Goal: Task Accomplishment & Management: Complete application form

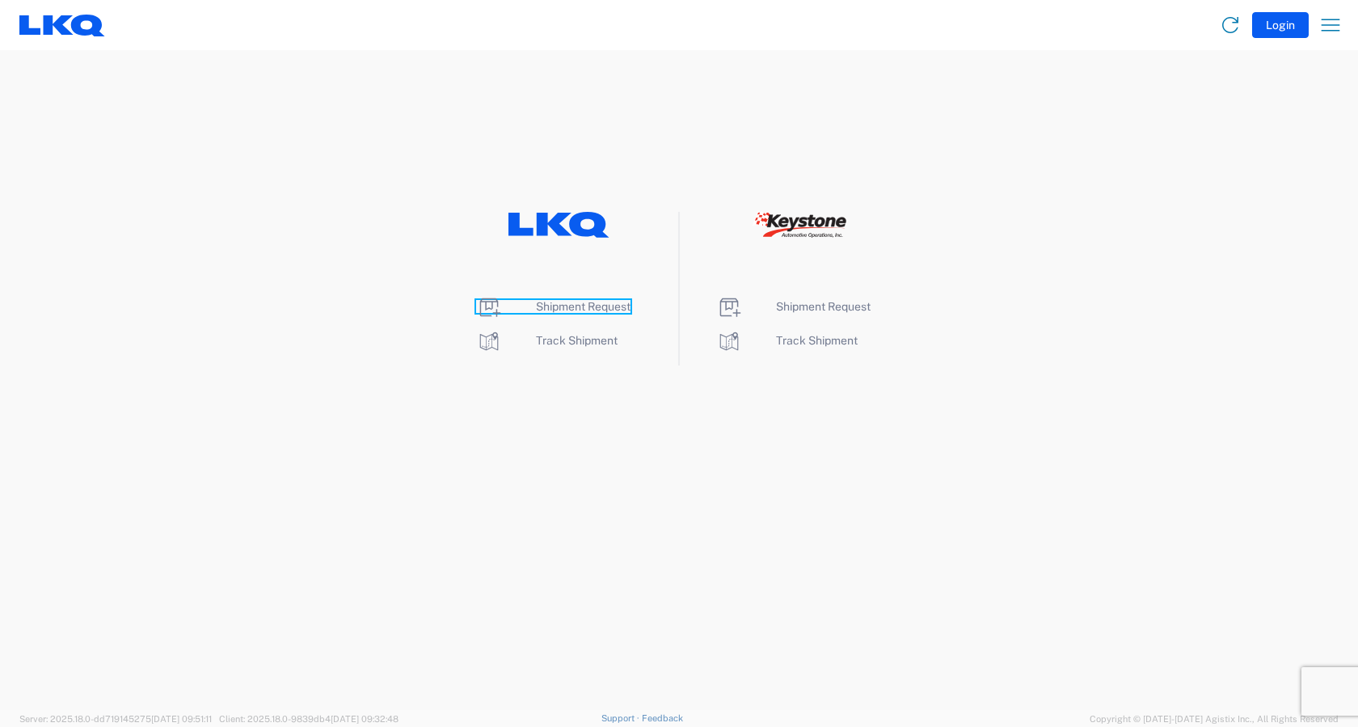
click at [597, 310] on span "Shipment Request" at bounding box center [583, 306] width 95 height 13
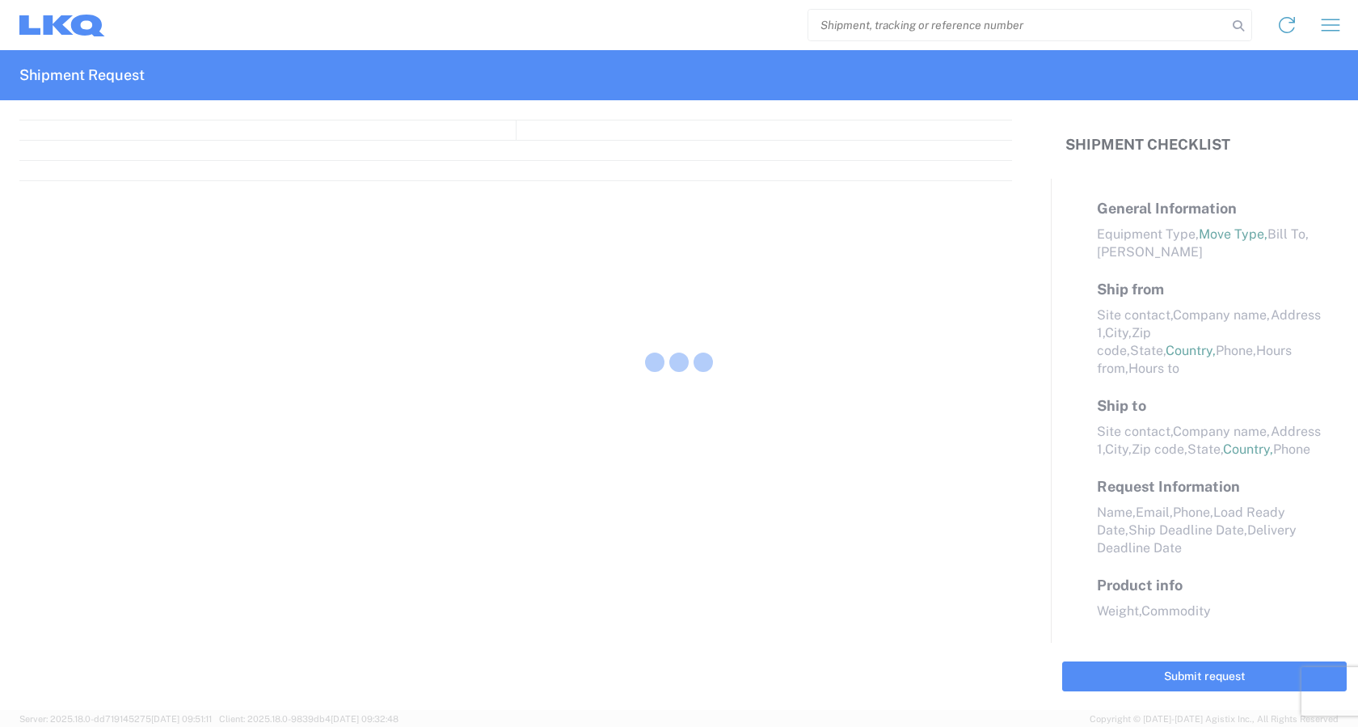
select select "FULL"
select select "LBS"
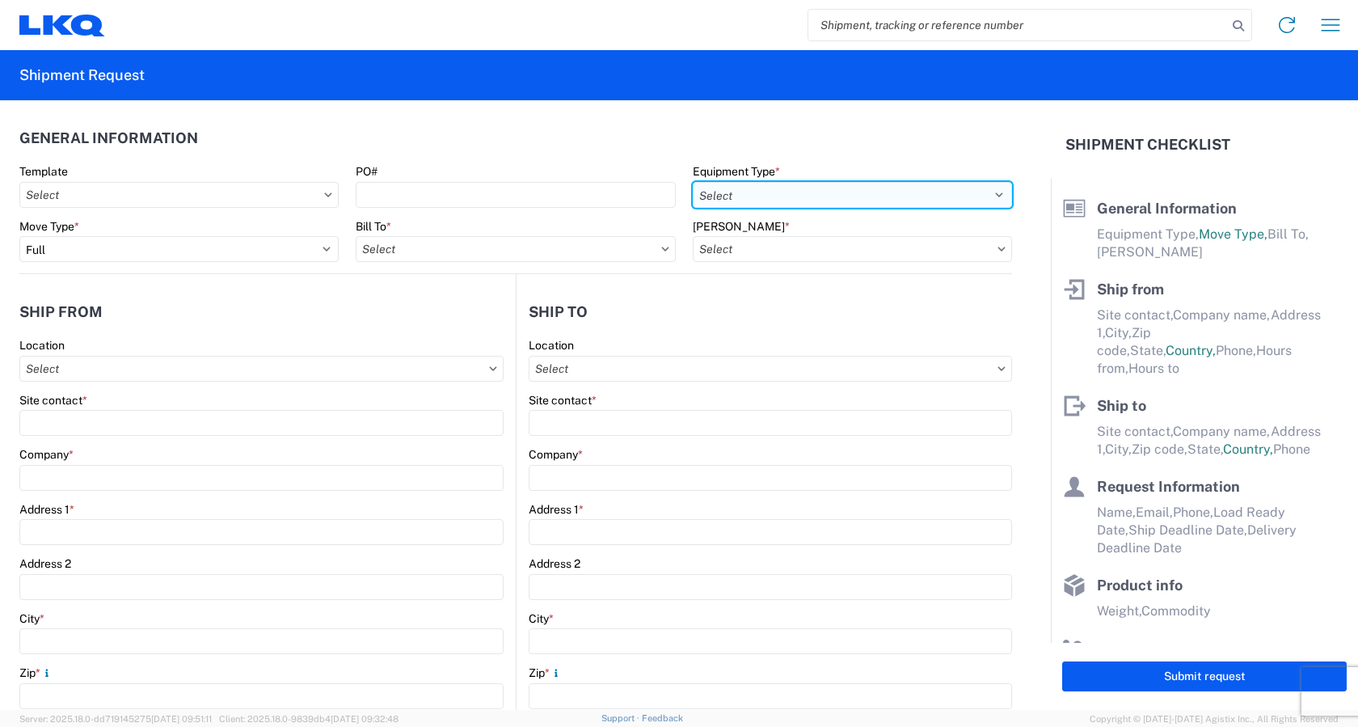
click at [735, 192] on select "Select 53’ Dry Van Flatbed Dropdeck (van) Lowboy (flatbed) Rail" at bounding box center [852, 195] width 319 height 26
select select "STDV"
click at [693, 182] on select "Select 53’ Dry Van Flatbed Dropdeck (van) Lowboy (flatbed) Rail" at bounding box center [852, 195] width 319 height 26
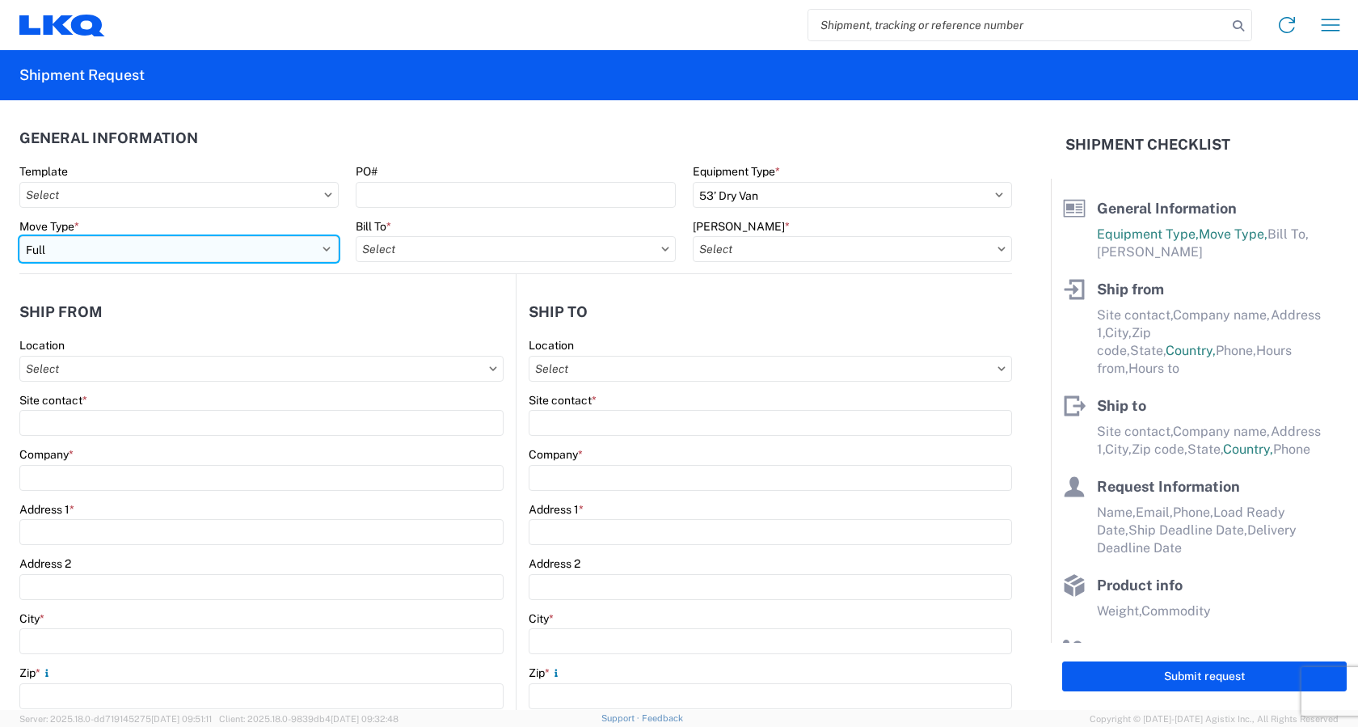
click at [99, 248] on select "Select Full Partial TL" at bounding box center [178, 249] width 319 height 26
select select "PARTIAL_TL"
click at [19, 236] on select "Select Full Partial TL" at bounding box center [178, 249] width 319 height 26
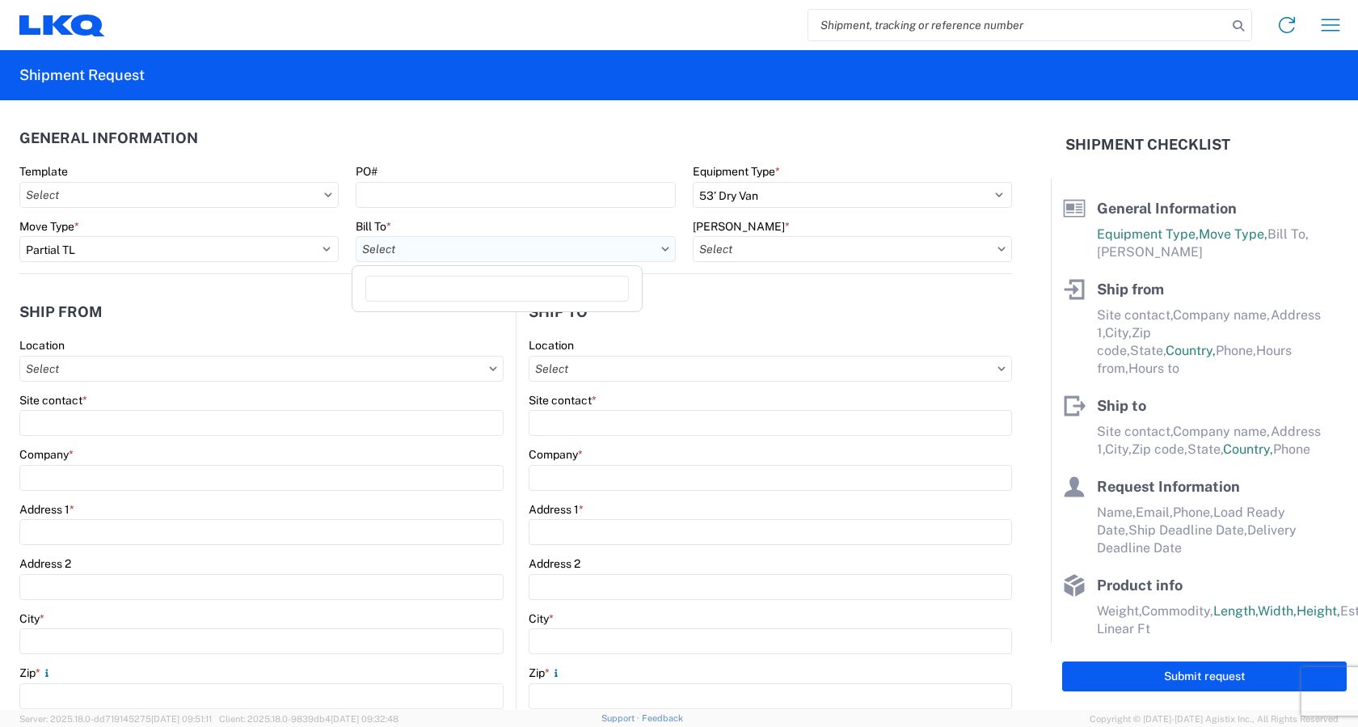
click at [483, 259] on input "Bill To *" at bounding box center [515, 249] width 319 height 26
type input "3383"
click at [476, 323] on div "3383 - Northern Lights" at bounding box center [497, 321] width 283 height 26
type input "3383 - Northern Lights"
click at [792, 246] on input "[PERSON_NAME] *" at bounding box center [852, 249] width 319 height 26
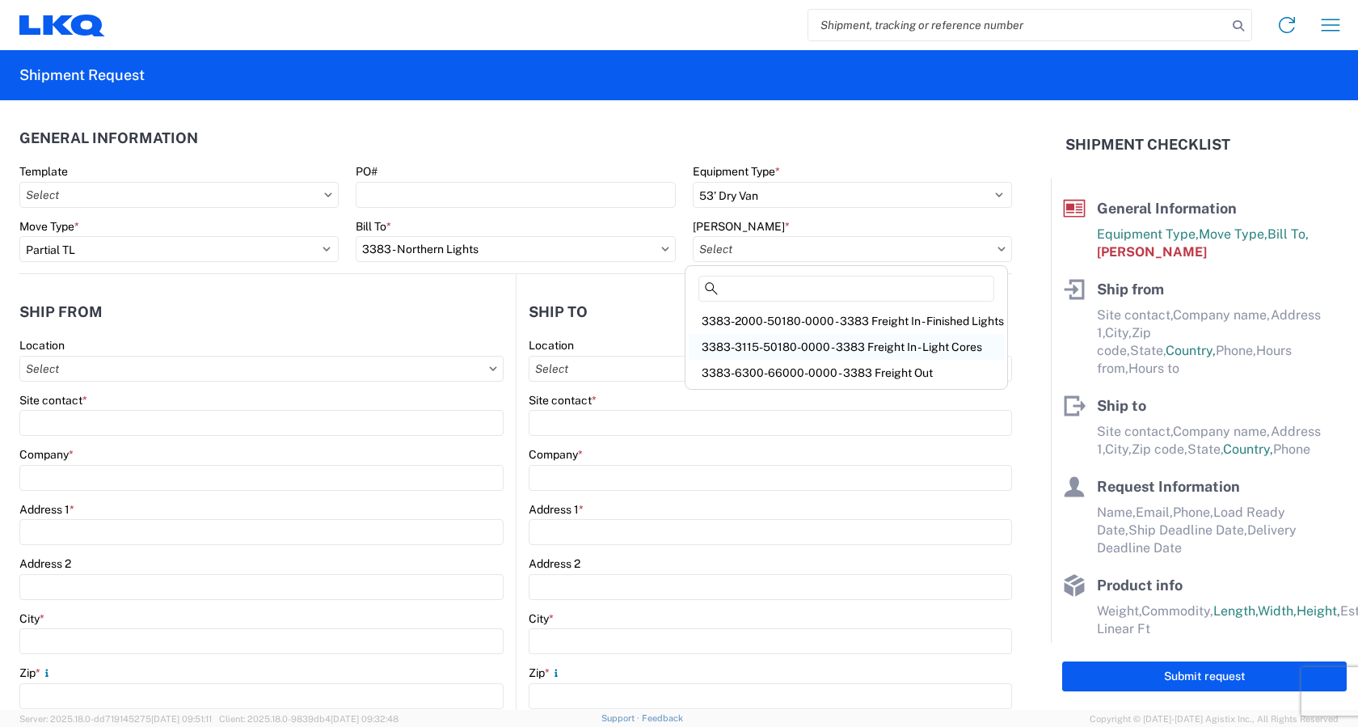
click at [776, 346] on div "3383-3115-50180-0000 - 3383 Freight In - Light Cores" at bounding box center [846, 347] width 315 height 26
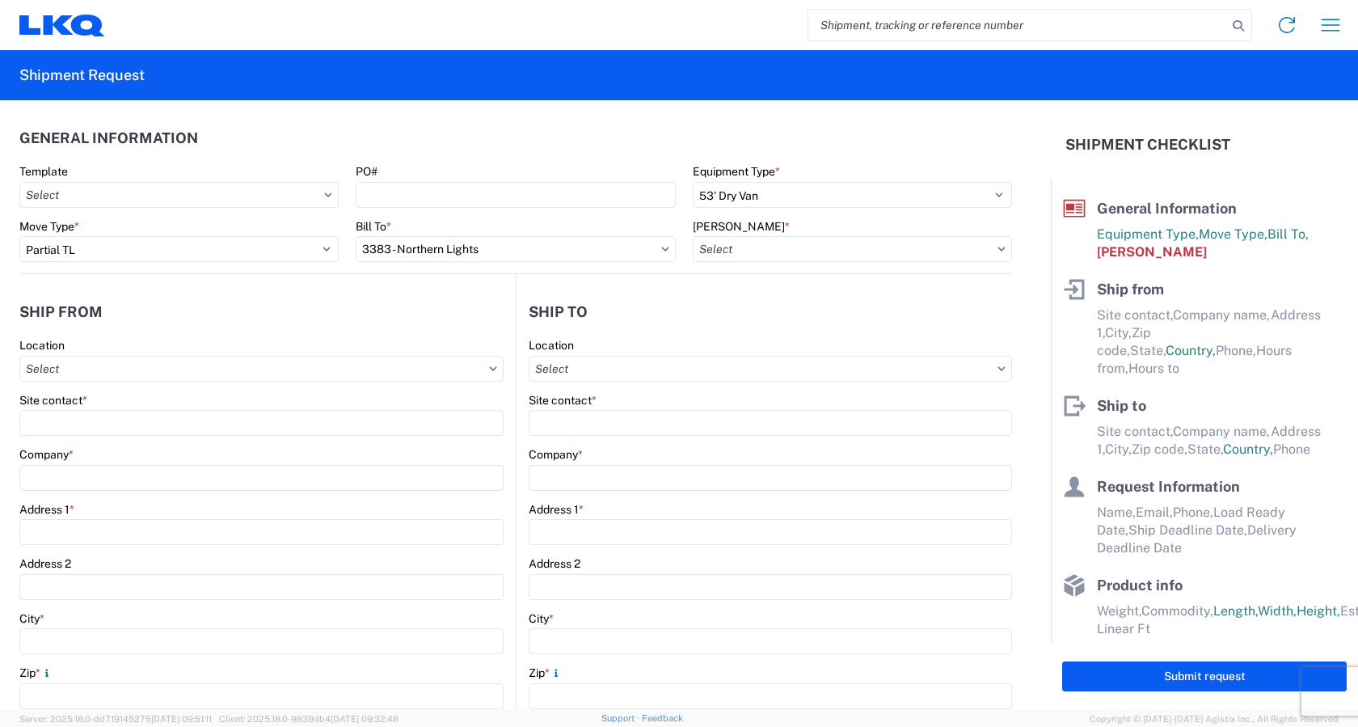
type input "3383-3115-50180-0000 - 3383 Freight In - Light Cores"
click at [490, 368] on icon at bounding box center [493, 368] width 7 height 4
click at [370, 369] on input "Location" at bounding box center [261, 369] width 484 height 26
type input "1100"
click at [134, 436] on div "1100 - LKQ Crystal River" at bounding box center [164, 440] width 283 height 26
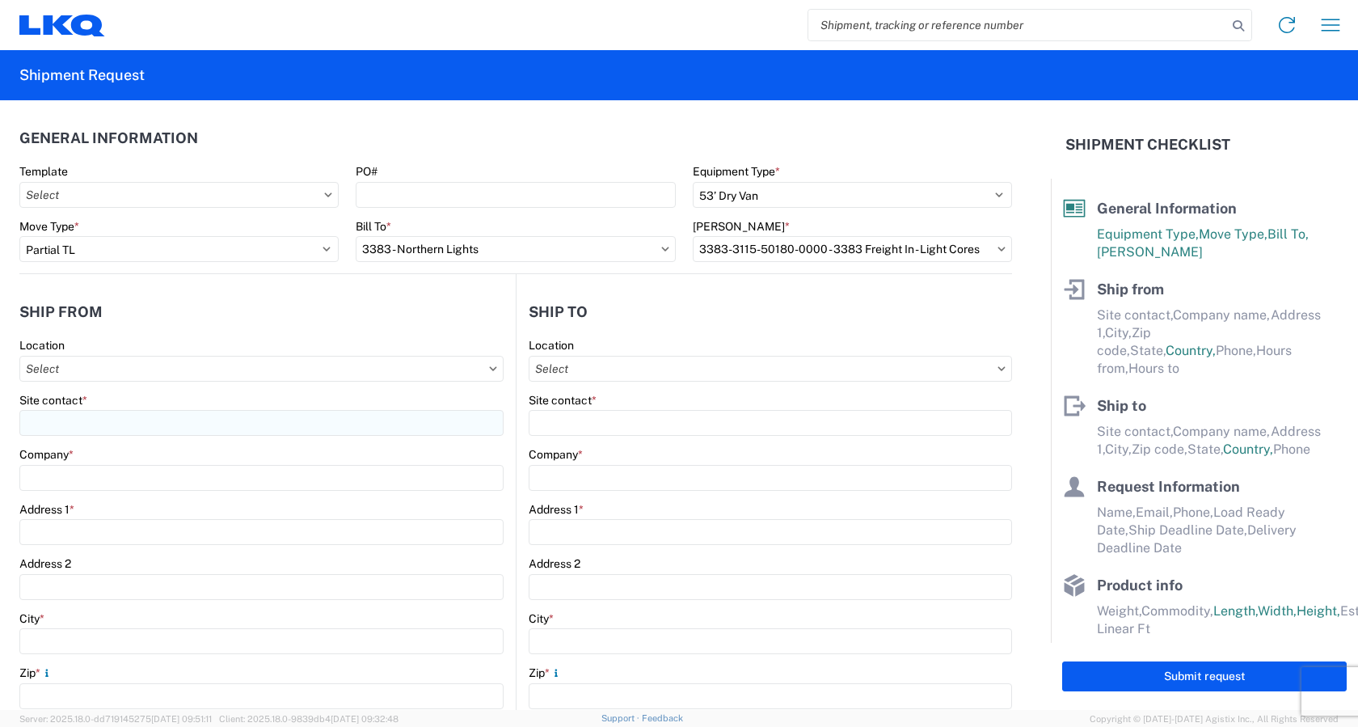
type input "1100 - LKQ Crystal River"
type input "LKQ Corporation"
type input "[STREET_ADDRESS][PERSON_NAME]"
type input "Crystal River"
type input "34429"
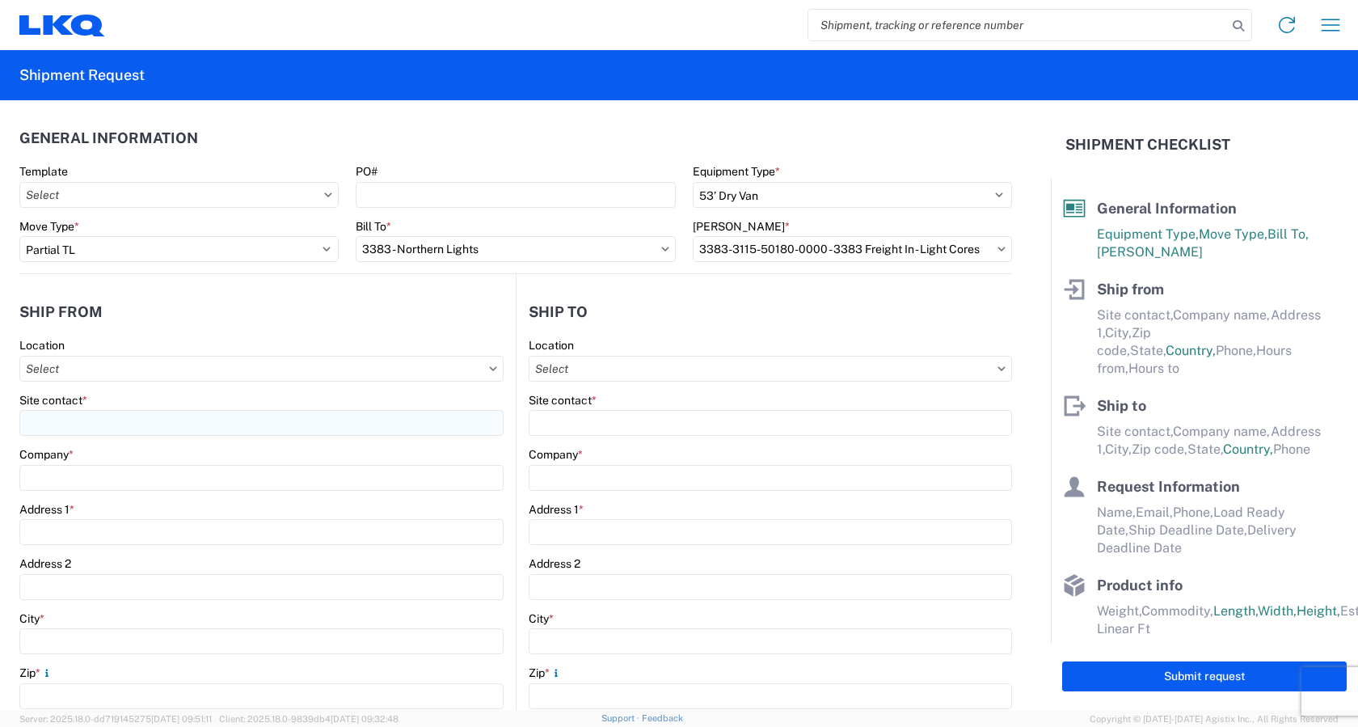
select select "FL"
select select "US"
type input "[PHONE_NUMBER]"
type input "07:00"
type input "17:00"
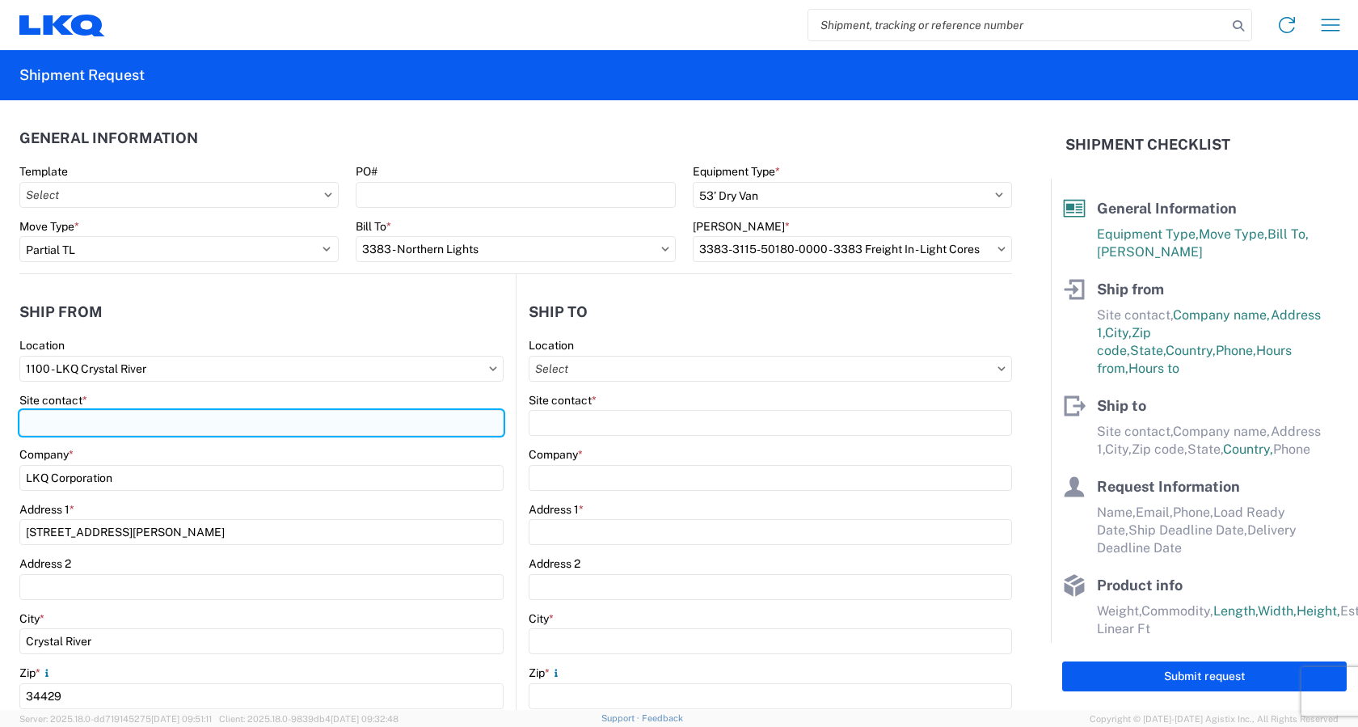
click at [145, 421] on input "Site contact *" at bounding box center [261, 423] width 484 height 26
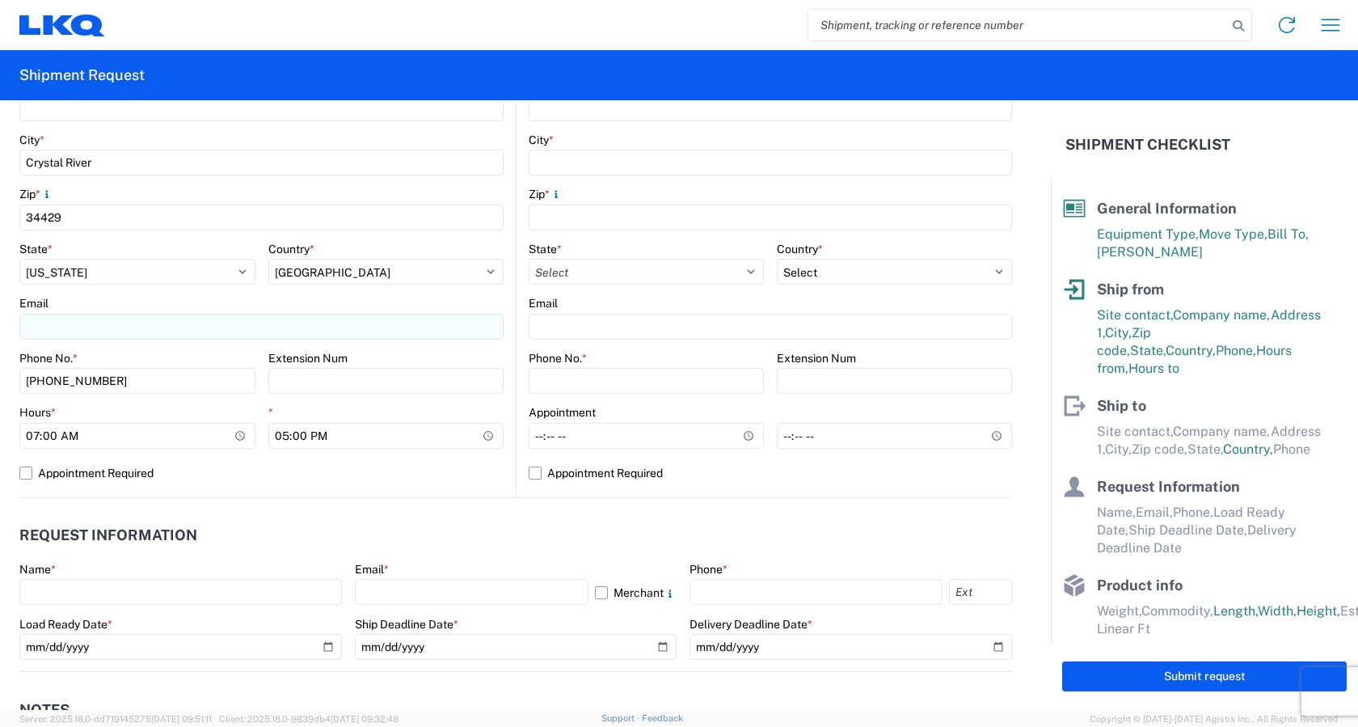
scroll to position [485, 0]
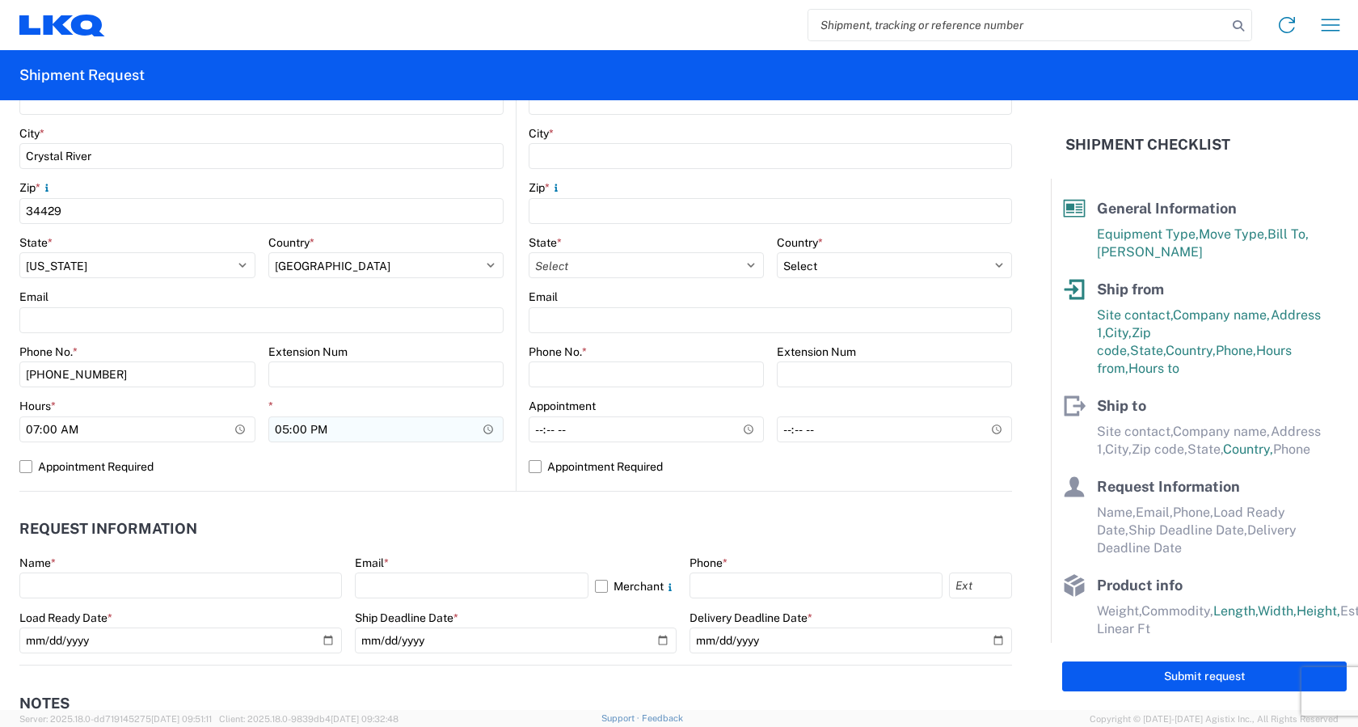
type input "[PERSON_NAME]"
click at [284, 429] on input "17:00" at bounding box center [386, 429] width 236 height 26
type input "16:00"
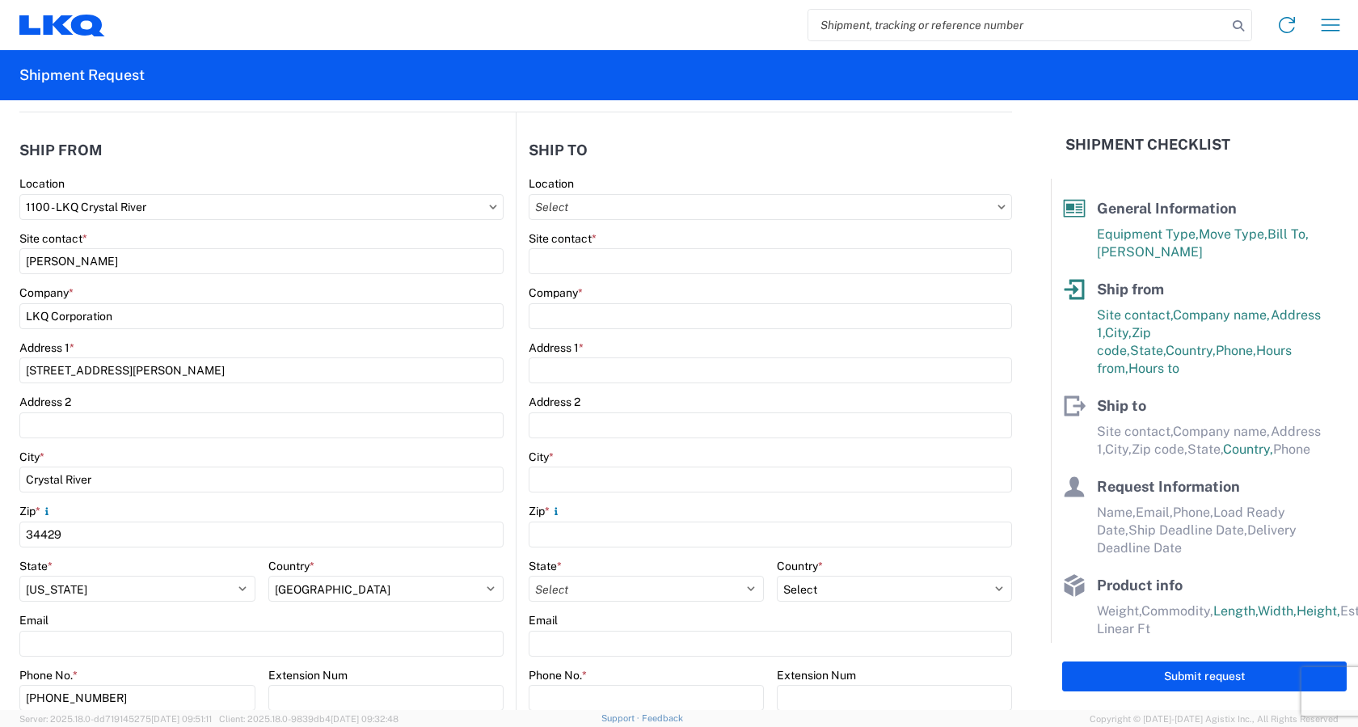
scroll to position [0, 0]
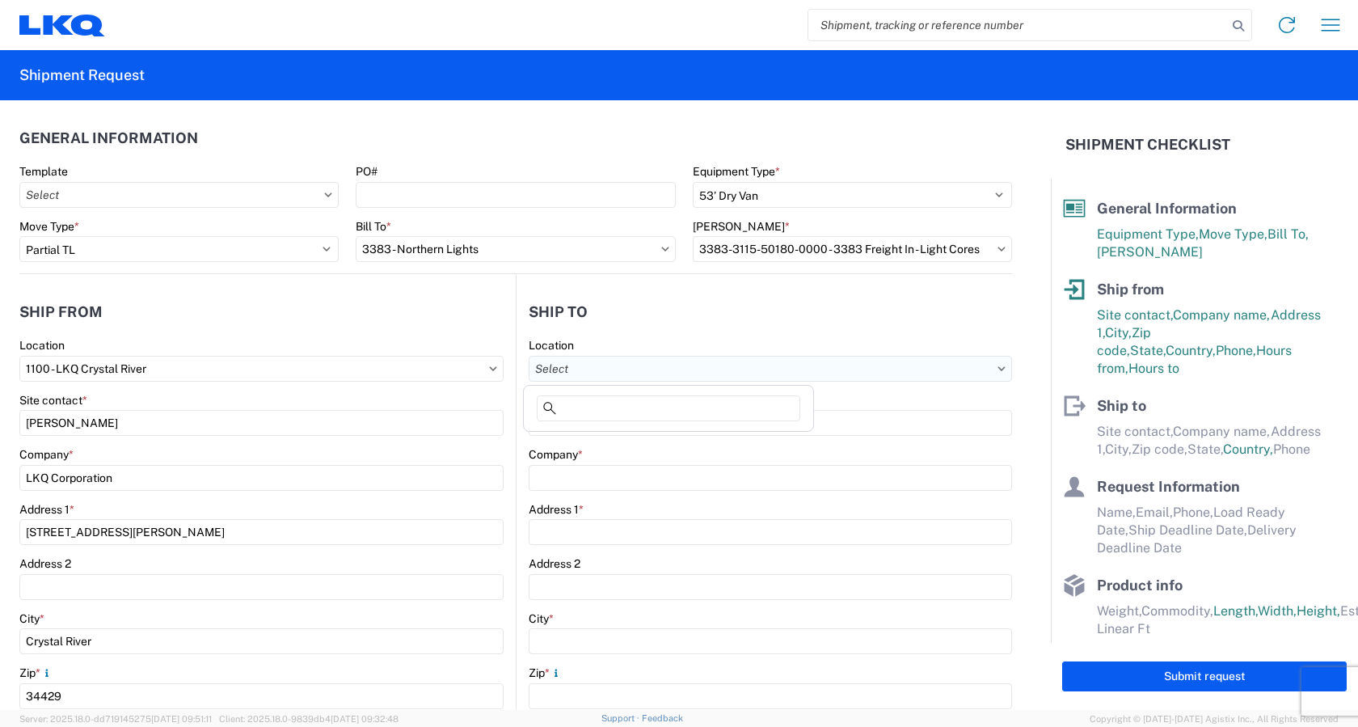
click at [607, 369] on input "Location" at bounding box center [770, 369] width 483 height 26
type input "3383"
click at [623, 438] on div "3383 - Northern Lights" at bounding box center [668, 440] width 283 height 26
type input "3383 - Northern Lights"
type input "[PERSON_NAME]"
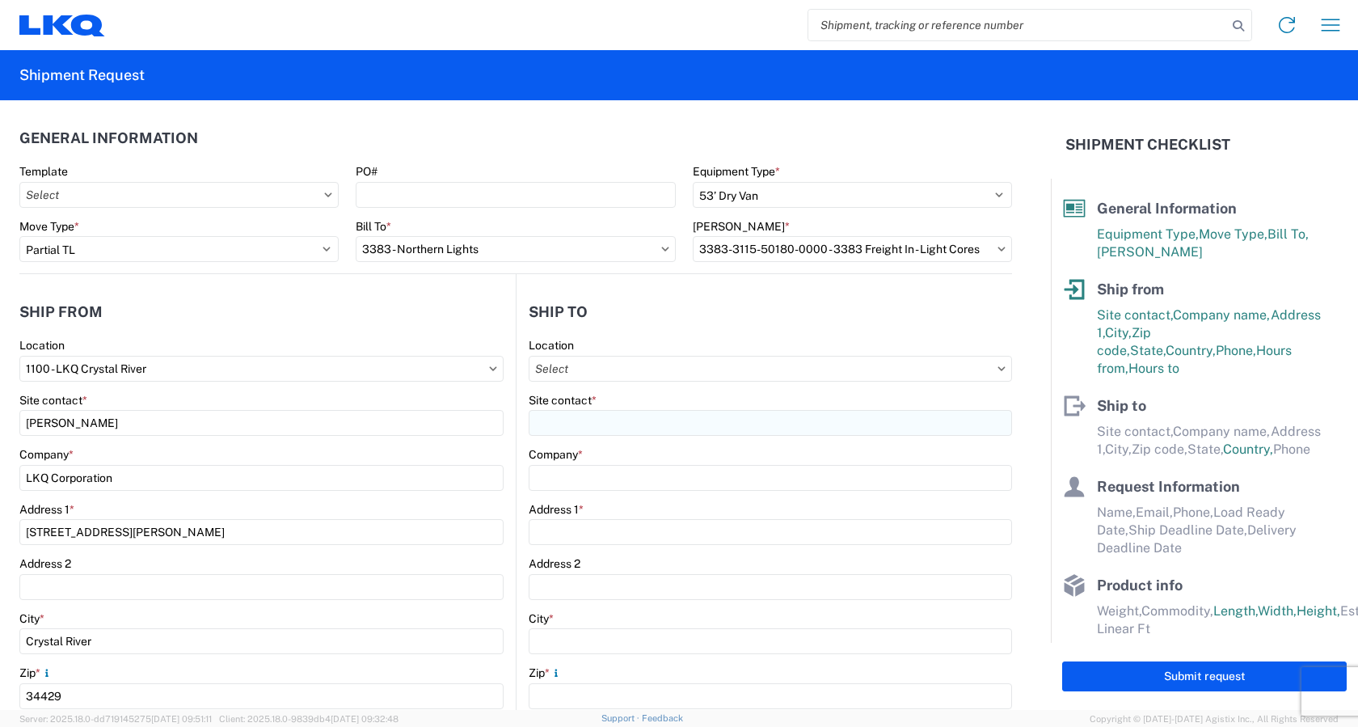
type input "LKQ Corporation"
type input "[STREET_ADDRESS]"
type input "[GEOGRAPHIC_DATA]"
type input "49319"
type input "[EMAIL_ADDRESS][DOMAIN_NAME]"
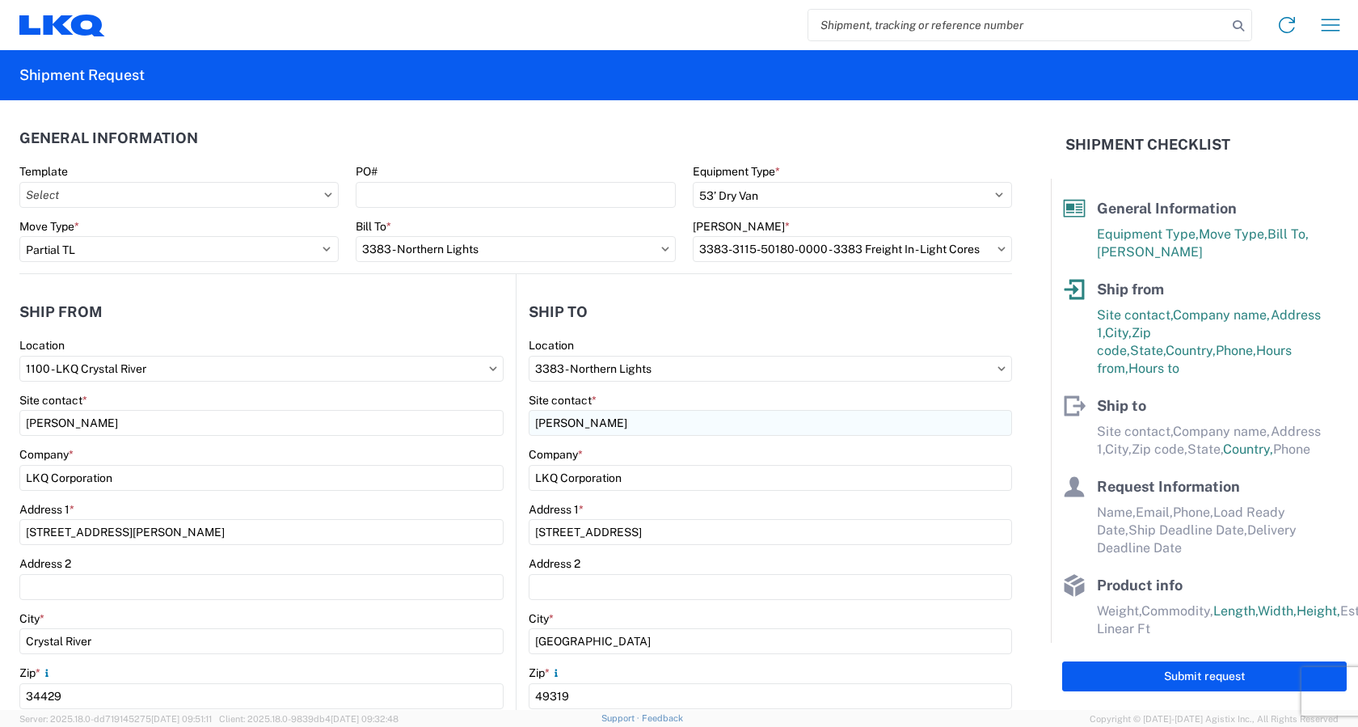
select select "US"
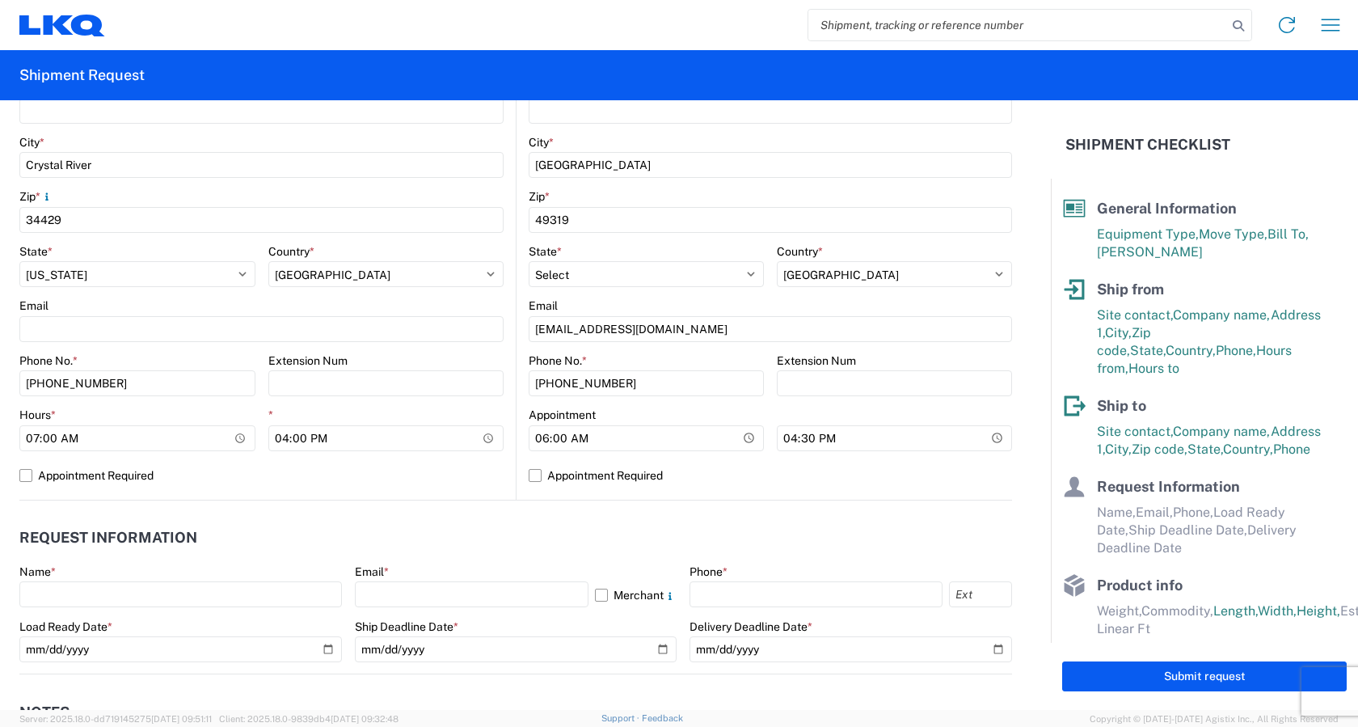
scroll to position [485, 0]
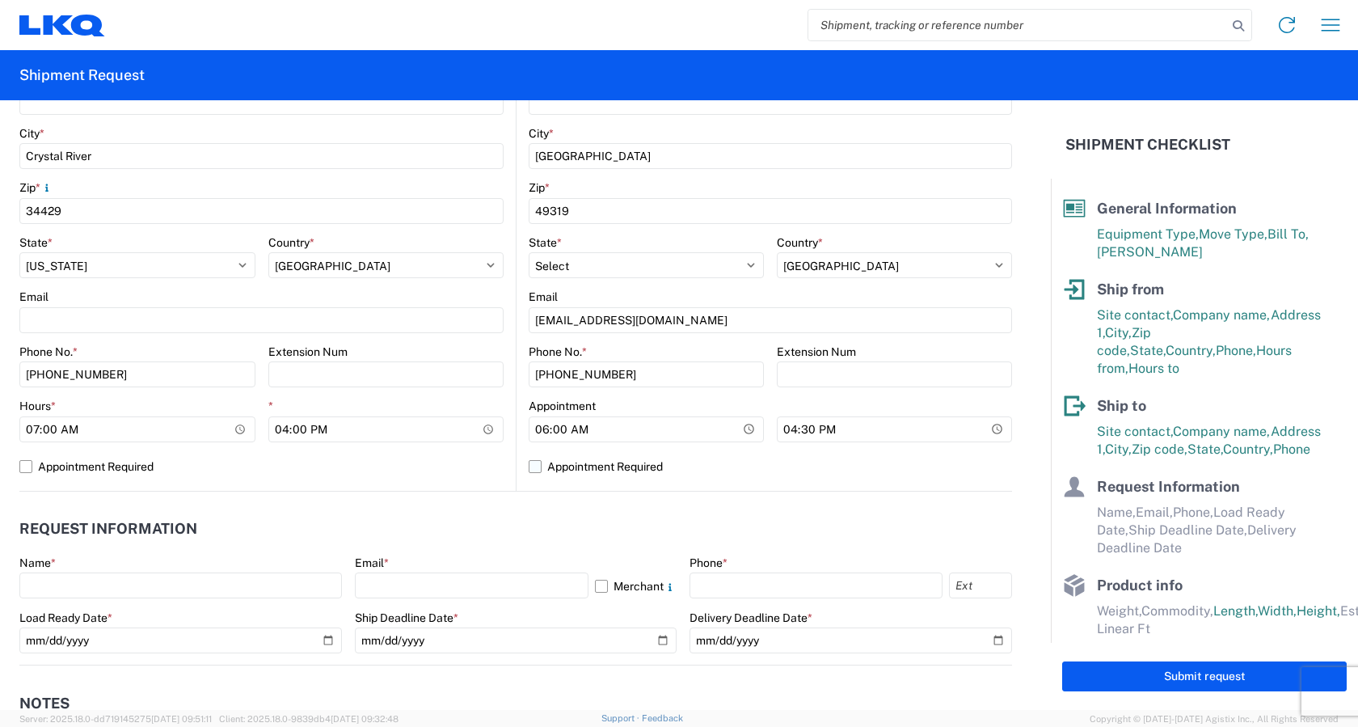
click at [530, 468] on label "Appointment Required" at bounding box center [770, 466] width 483 height 26
click at [0, 0] on input "Appointment Required" at bounding box center [0, 0] width 0 height 0
select select "US"
click at [529, 465] on label "Appointment Required" at bounding box center [770, 466] width 483 height 26
click at [0, 0] on input "Appointment Required" at bounding box center [0, 0] width 0 height 0
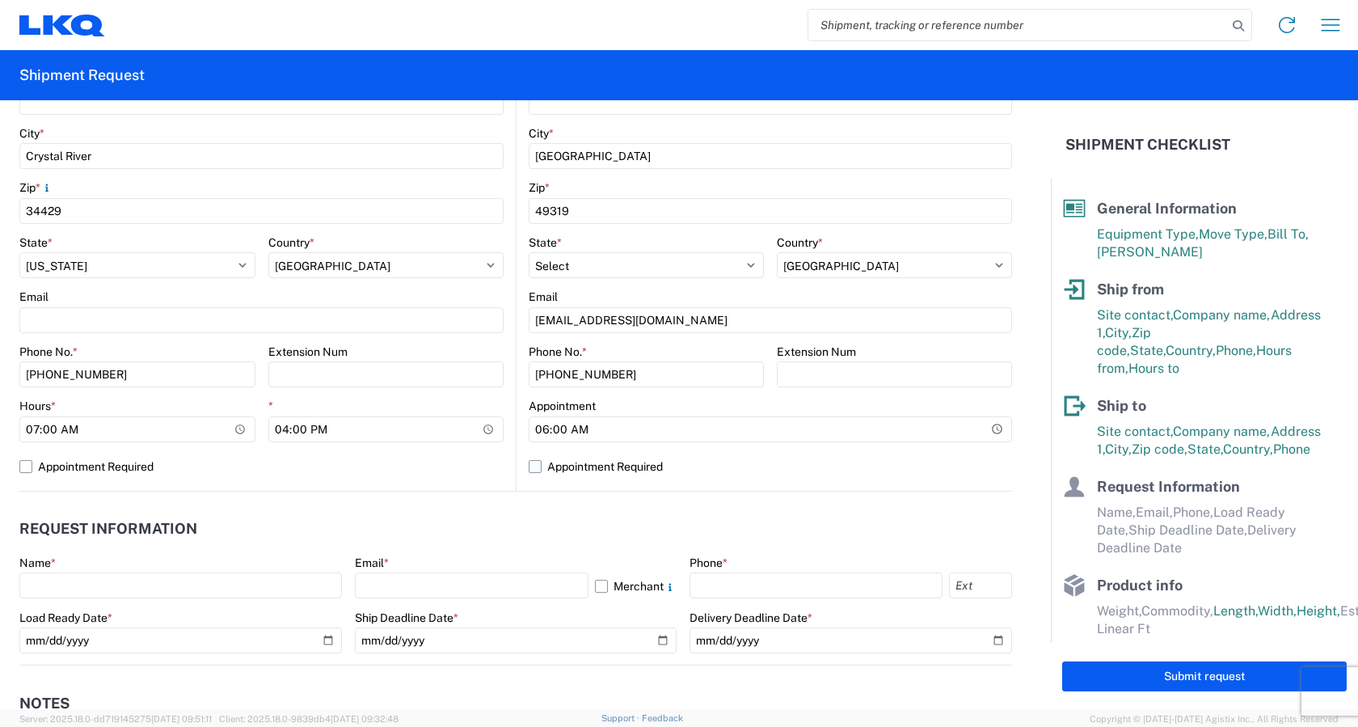
select select "US"
click at [543, 427] on input "06:00" at bounding box center [646, 429] width 235 height 26
type input "07:00"
click at [803, 429] on input "16:30" at bounding box center [894, 429] width 235 height 26
type input "16:00"
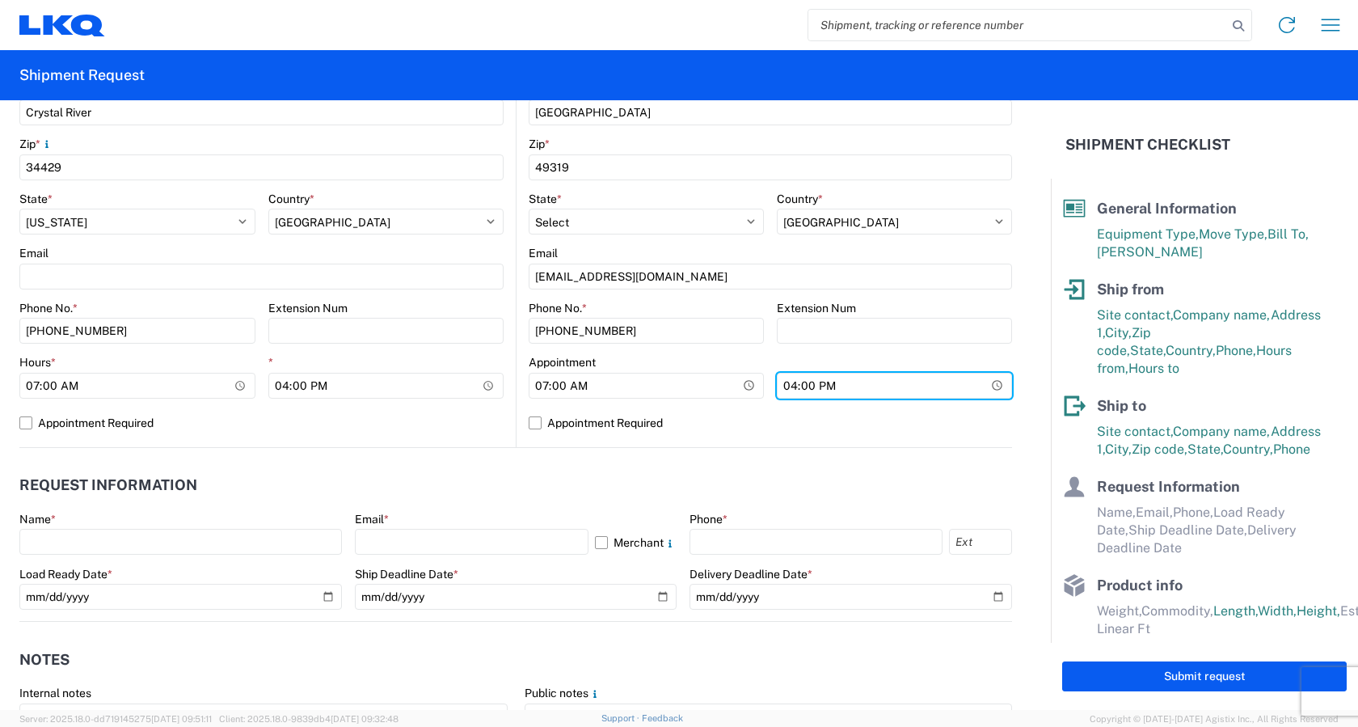
scroll to position [566, 0]
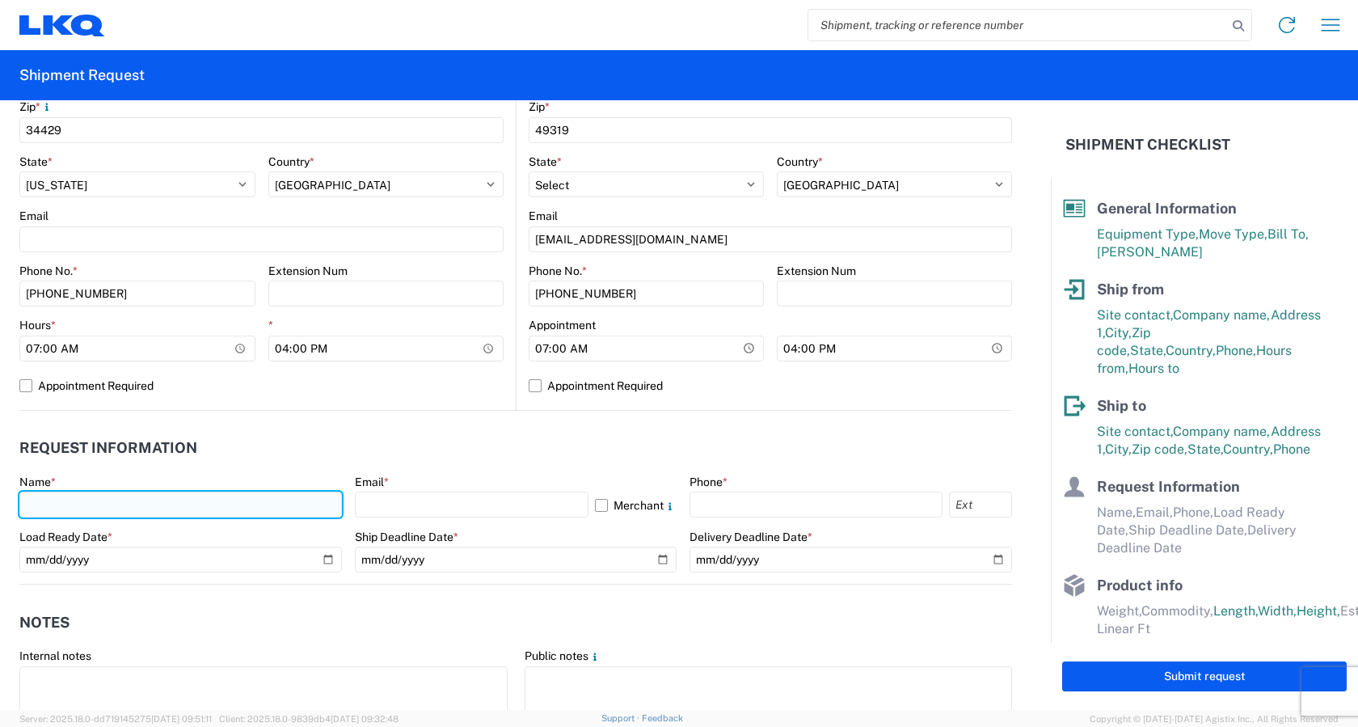
click at [98, 503] on input "text" at bounding box center [180, 504] width 322 height 26
type input "[PERSON_NAME]"
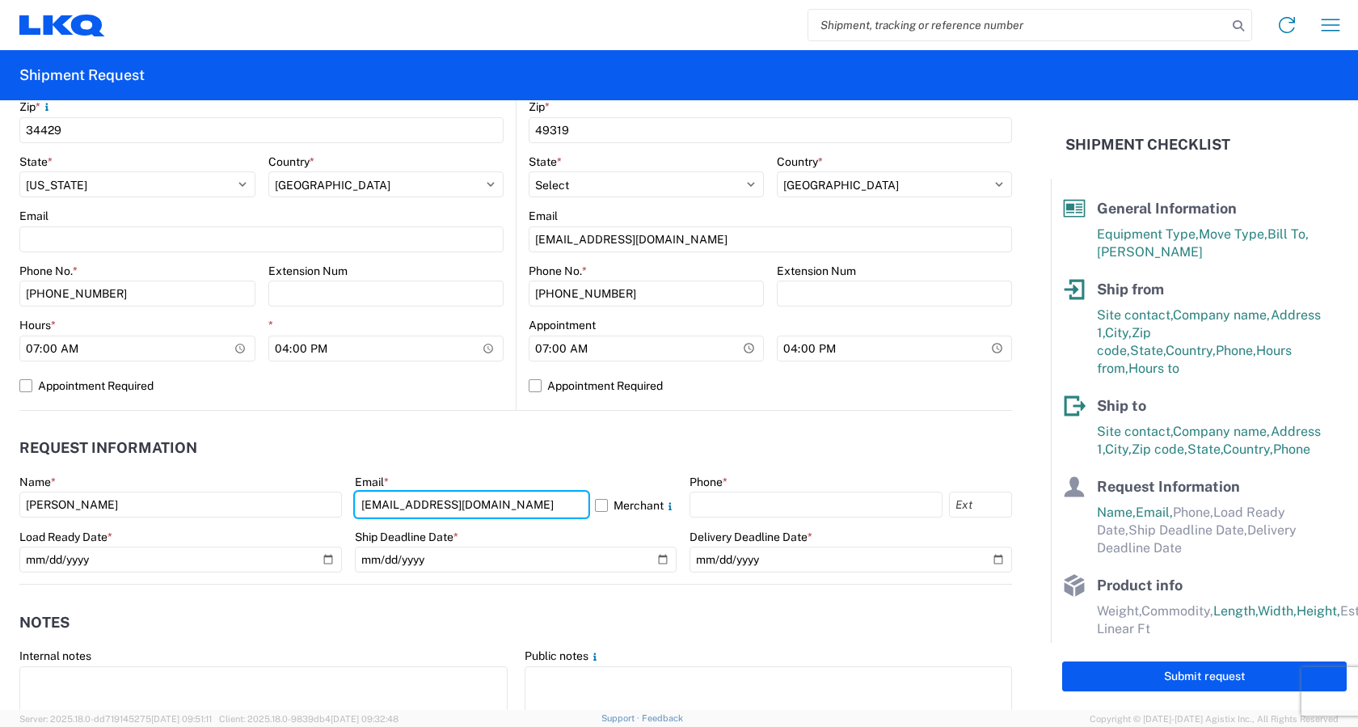
type input "[EMAIL_ADDRESS][DOMAIN_NAME]"
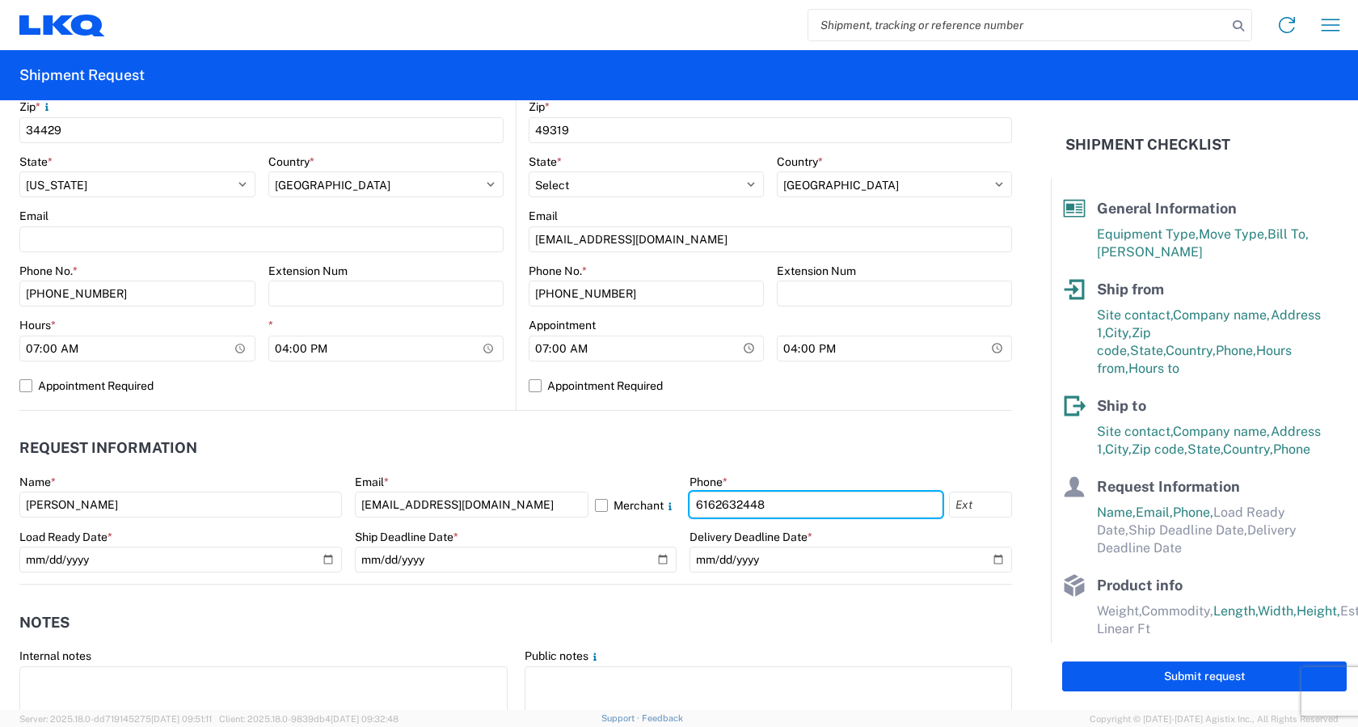
type input "6162632448"
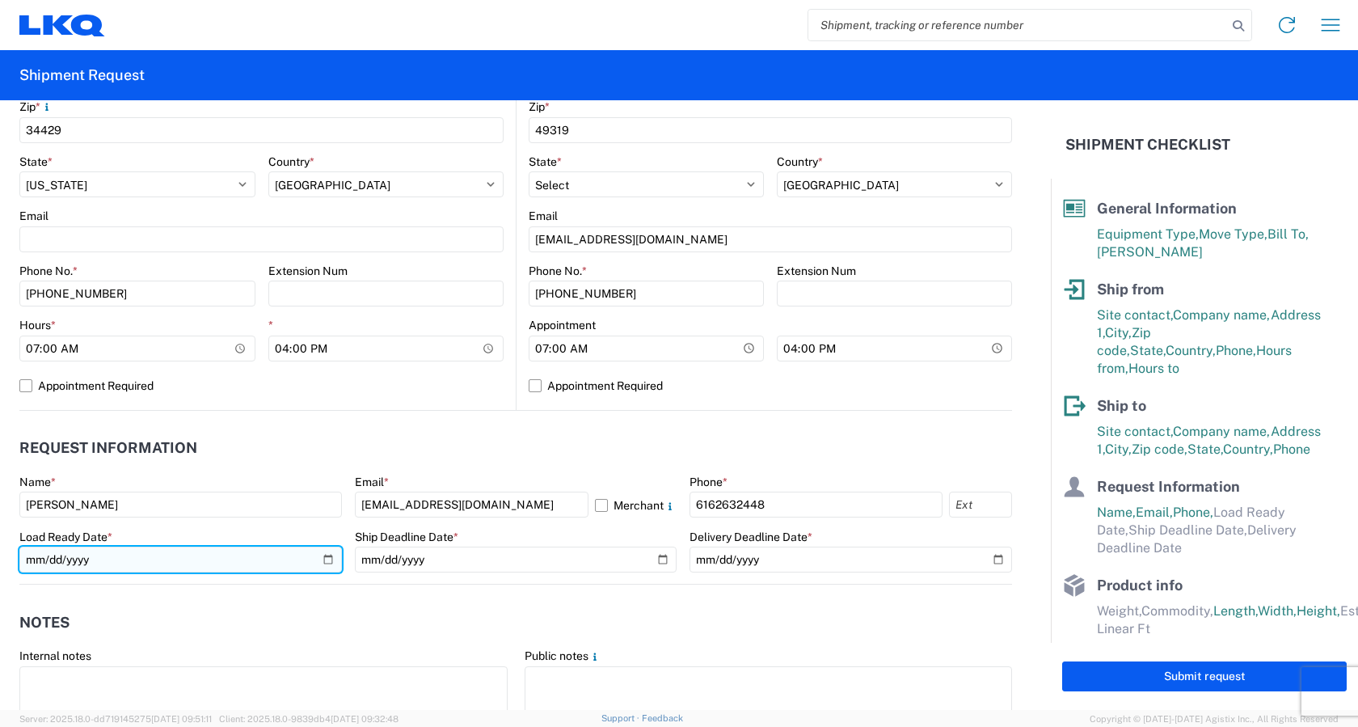
click at [323, 559] on input "date" at bounding box center [180, 559] width 322 height 26
type input "[DATE]"
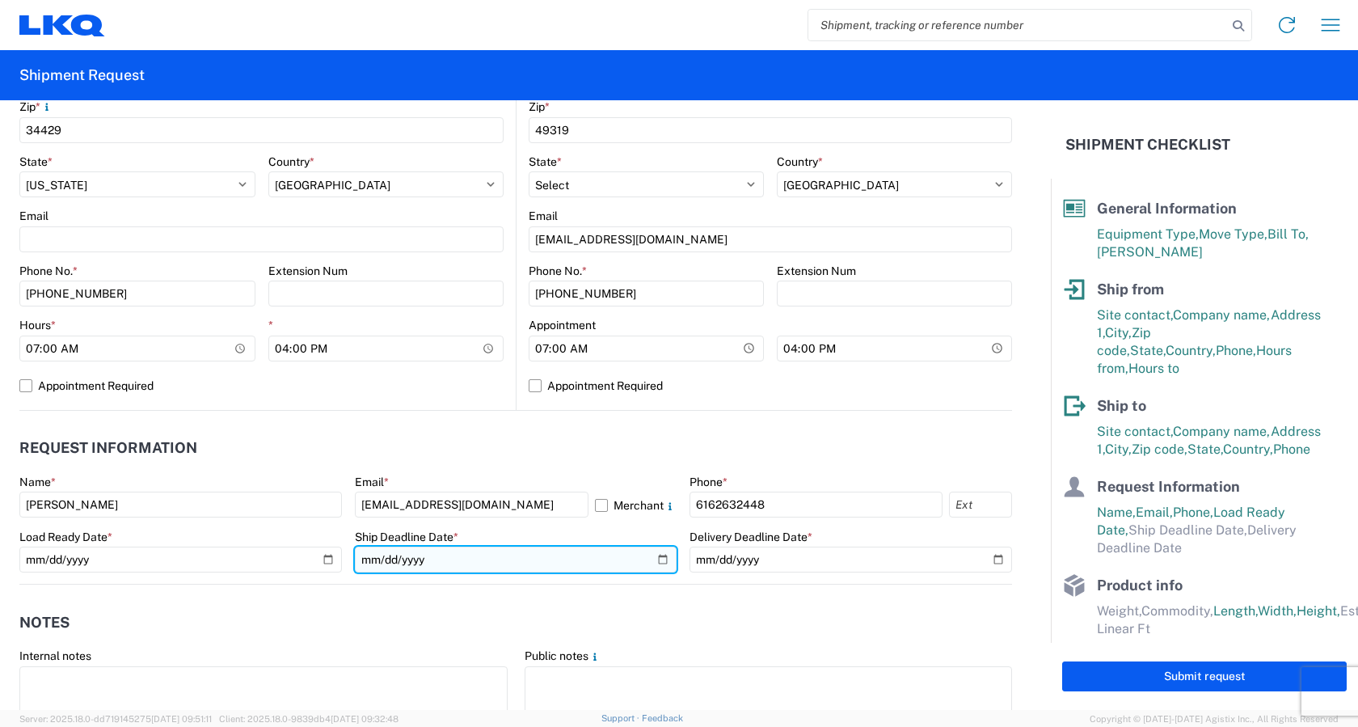
click at [655, 561] on input "date" at bounding box center [516, 559] width 322 height 26
type input "[DATE]"
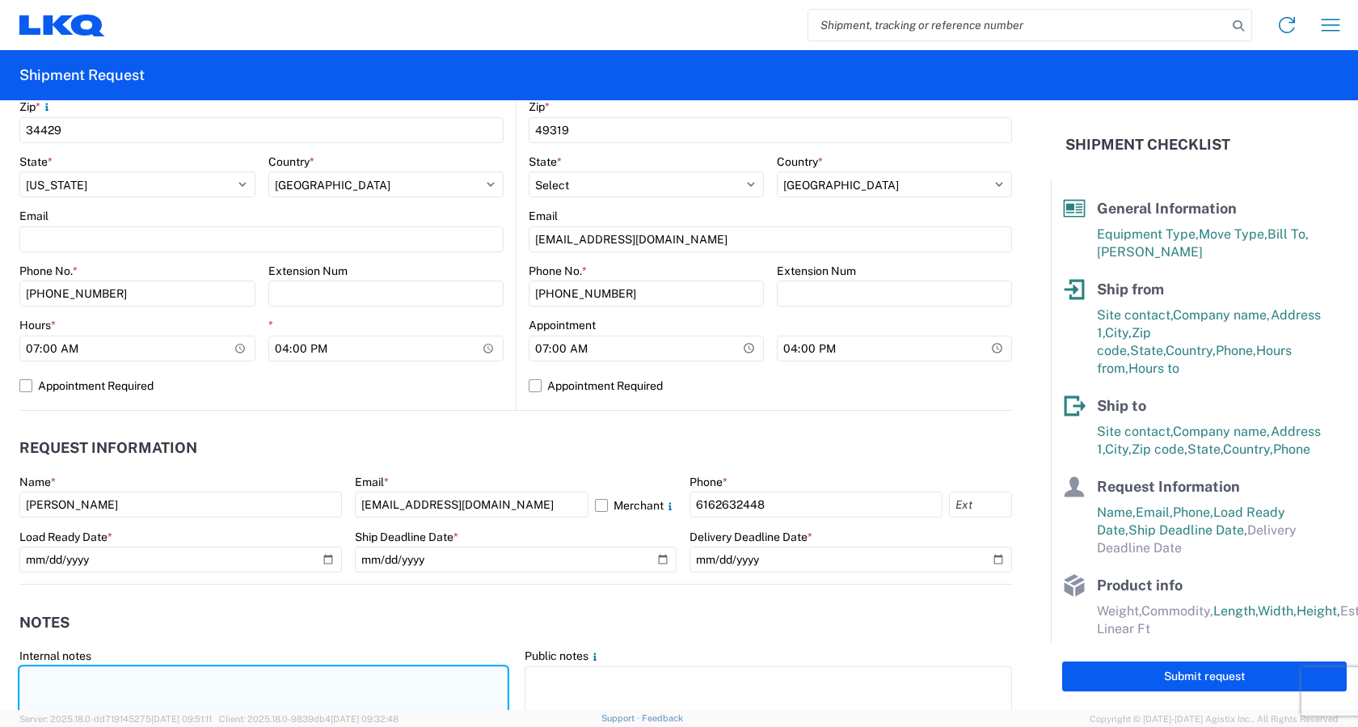
click at [205, 684] on textarea at bounding box center [263, 691] width 488 height 51
type textarea "Automotive Headlights"
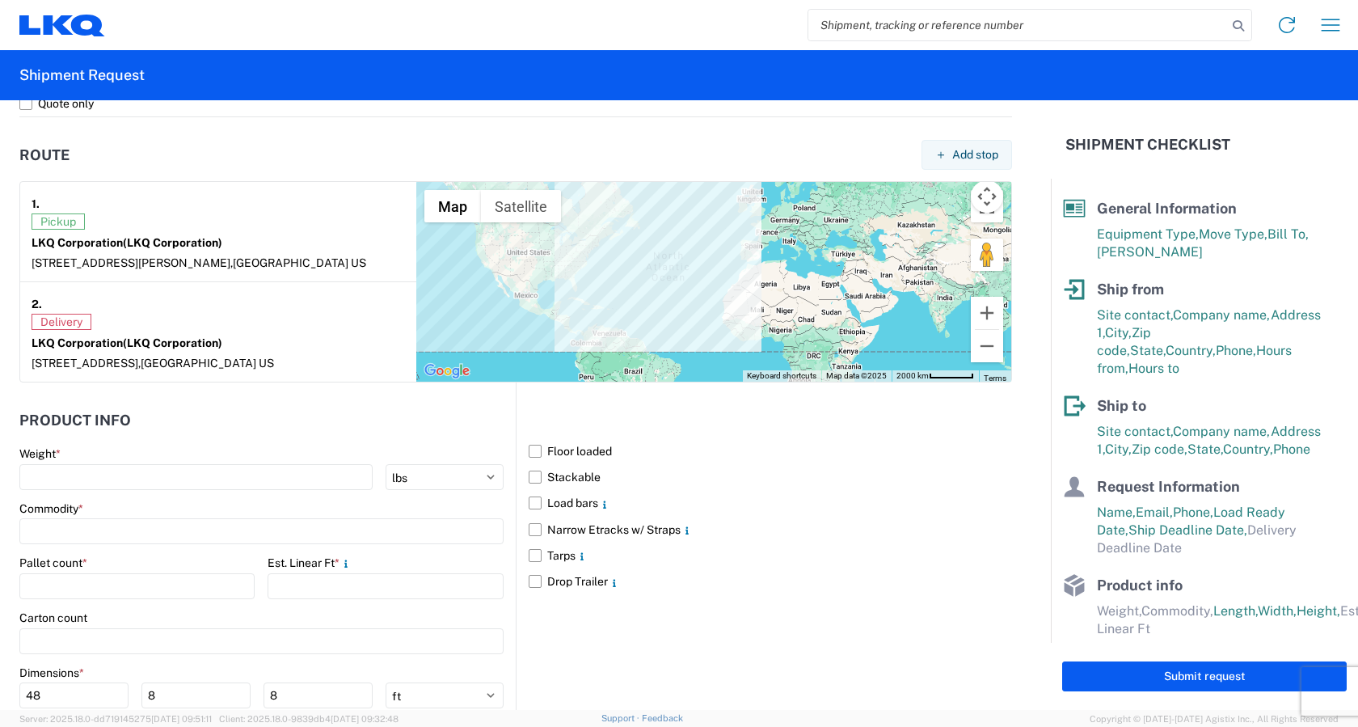
scroll to position [1212, 0]
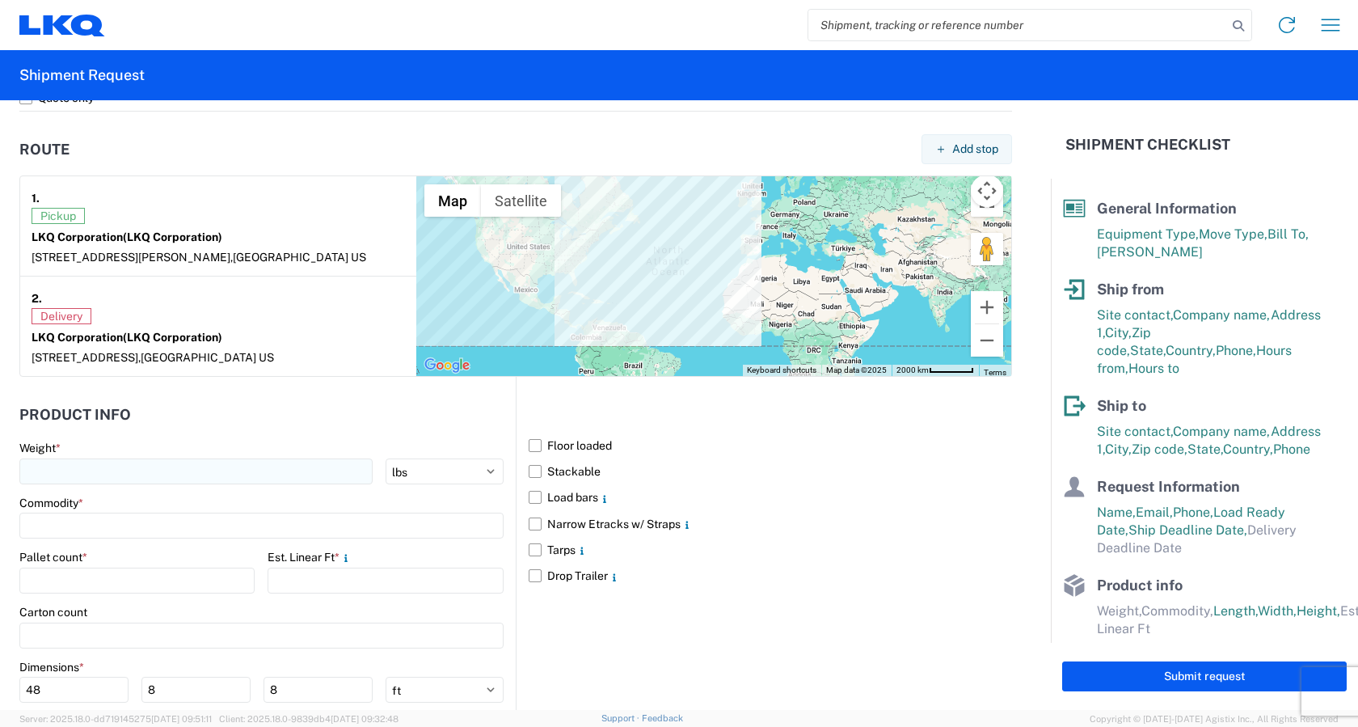
type textarea "Automotive Headlights"
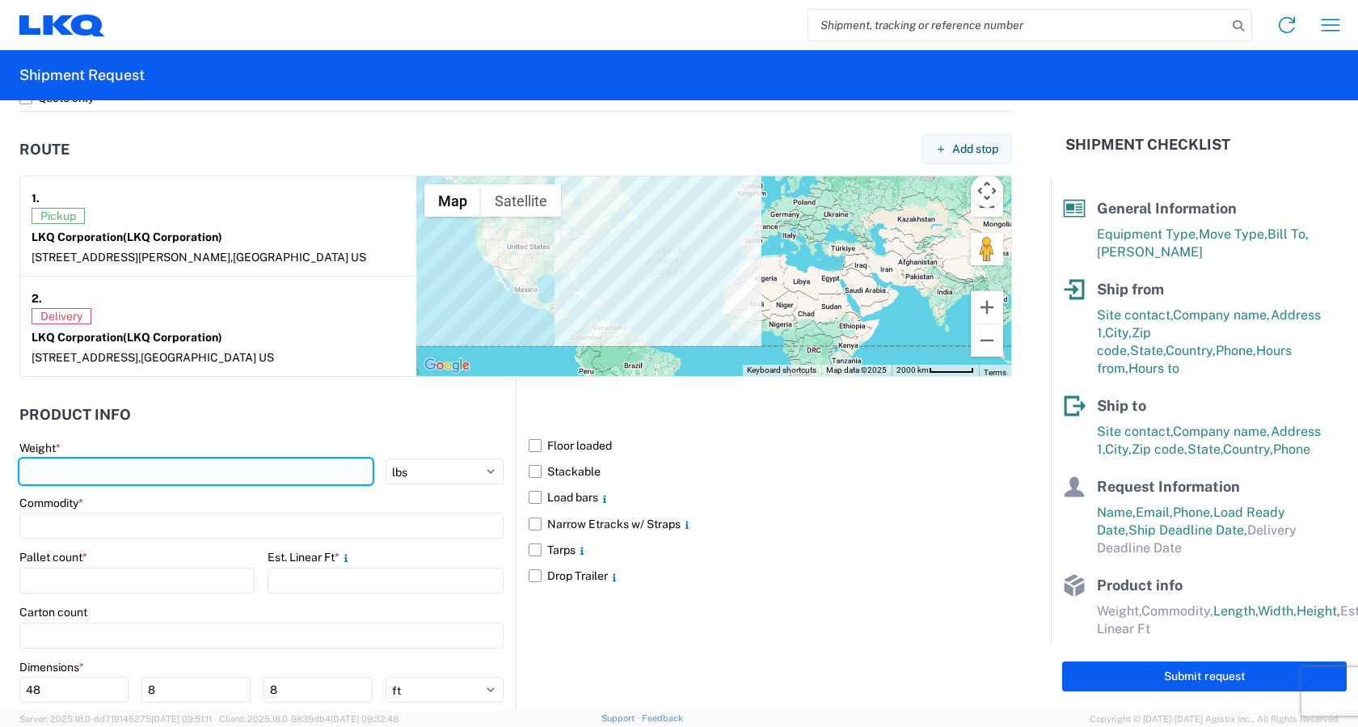
click at [89, 475] on input "number" at bounding box center [195, 471] width 353 height 26
type input "3150"
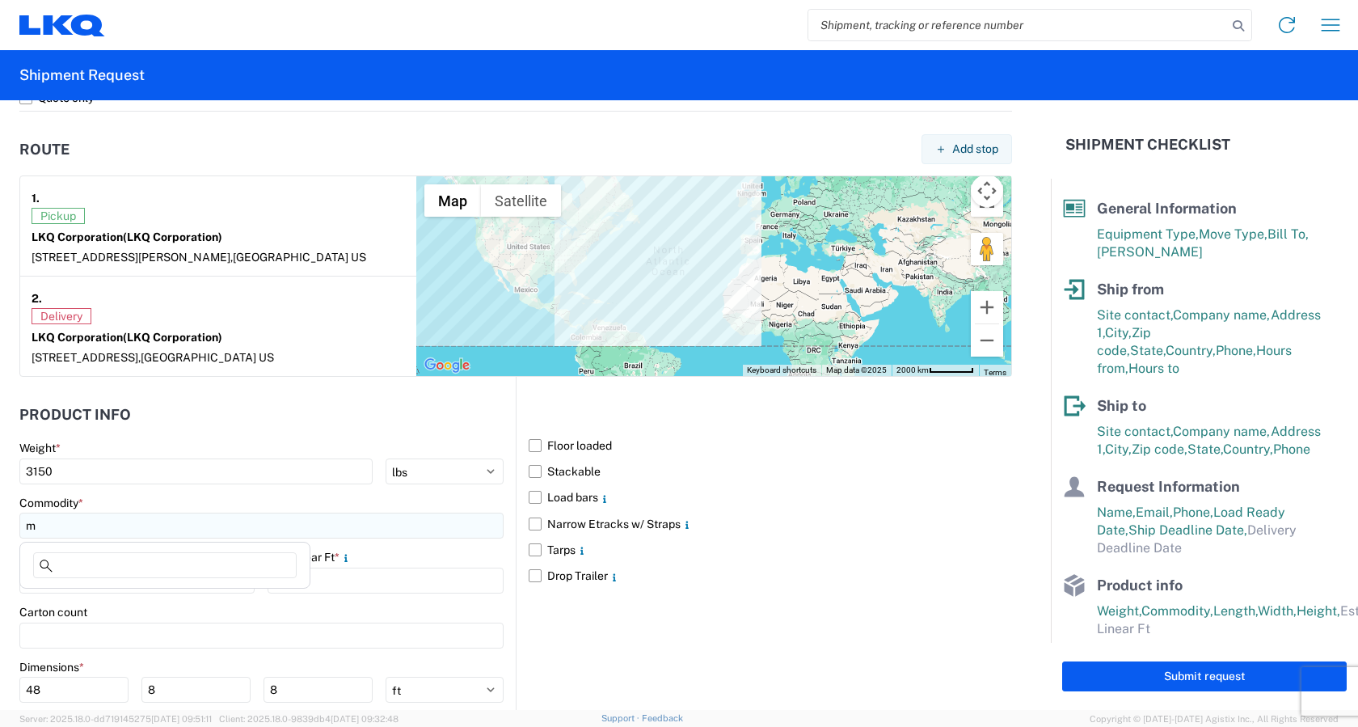
click at [78, 524] on input "m" at bounding box center [261, 525] width 484 height 26
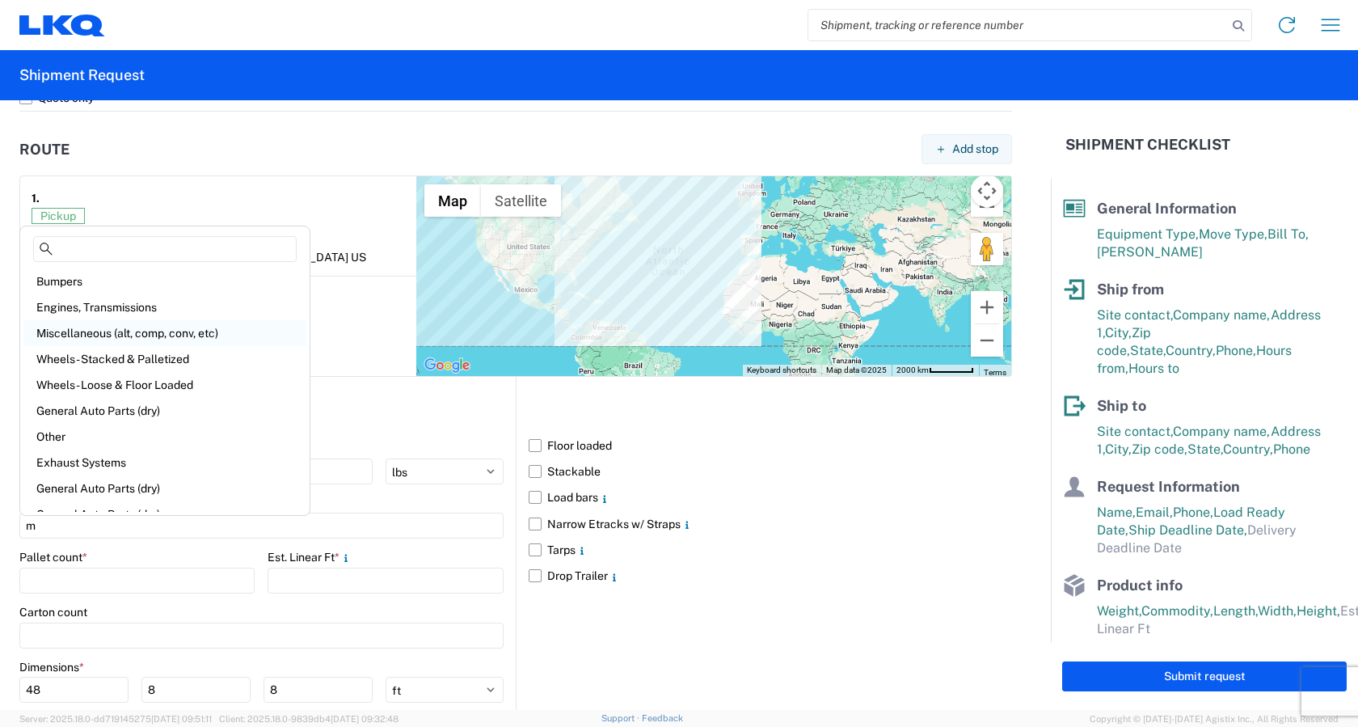
click at [128, 335] on div "Miscellaneous (alt, comp, conv, etc)" at bounding box center [164, 333] width 283 height 26
type input "Miscellaneous (alt, comp, conv, etc)"
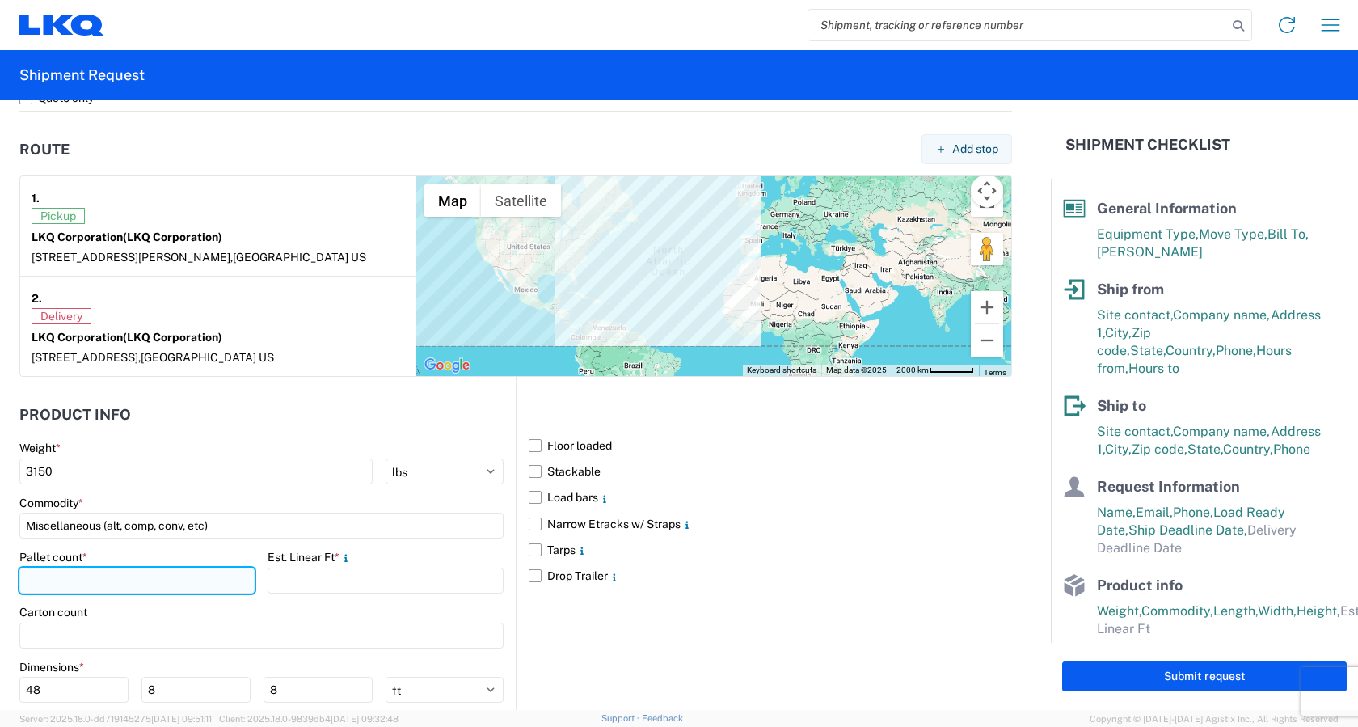
click at [89, 581] on input "number" at bounding box center [136, 580] width 235 height 26
type input "7"
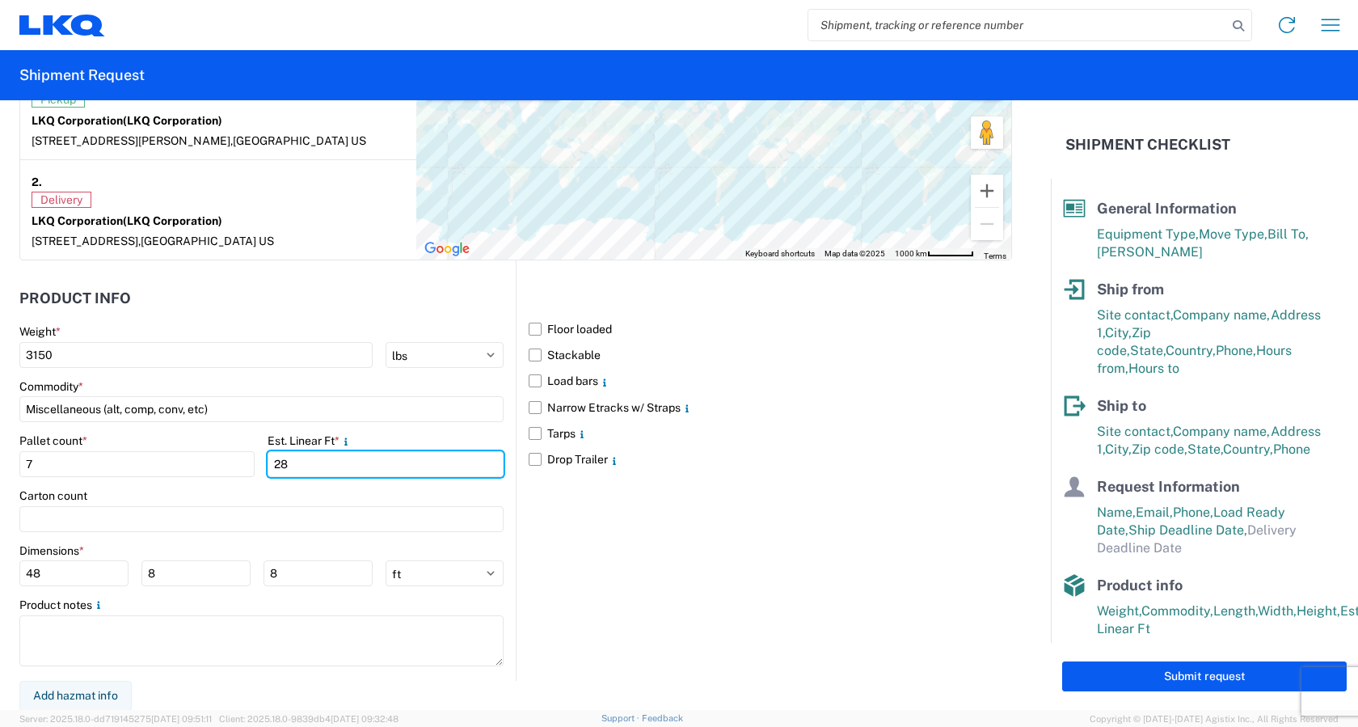
scroll to position [1329, 0]
type input "28"
click at [165, 575] on input "8" at bounding box center [195, 572] width 109 height 26
type input "40"
type input "2"
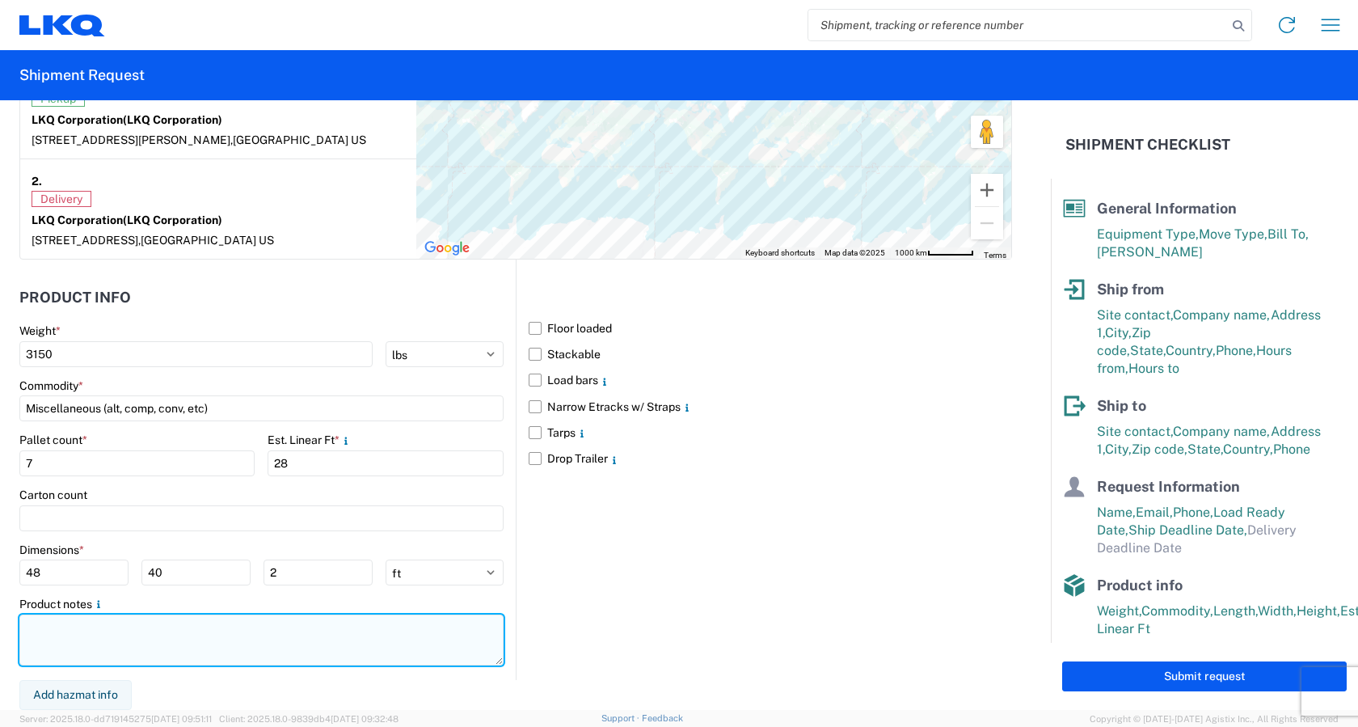
click at [105, 625] on textarea at bounding box center [261, 639] width 484 height 51
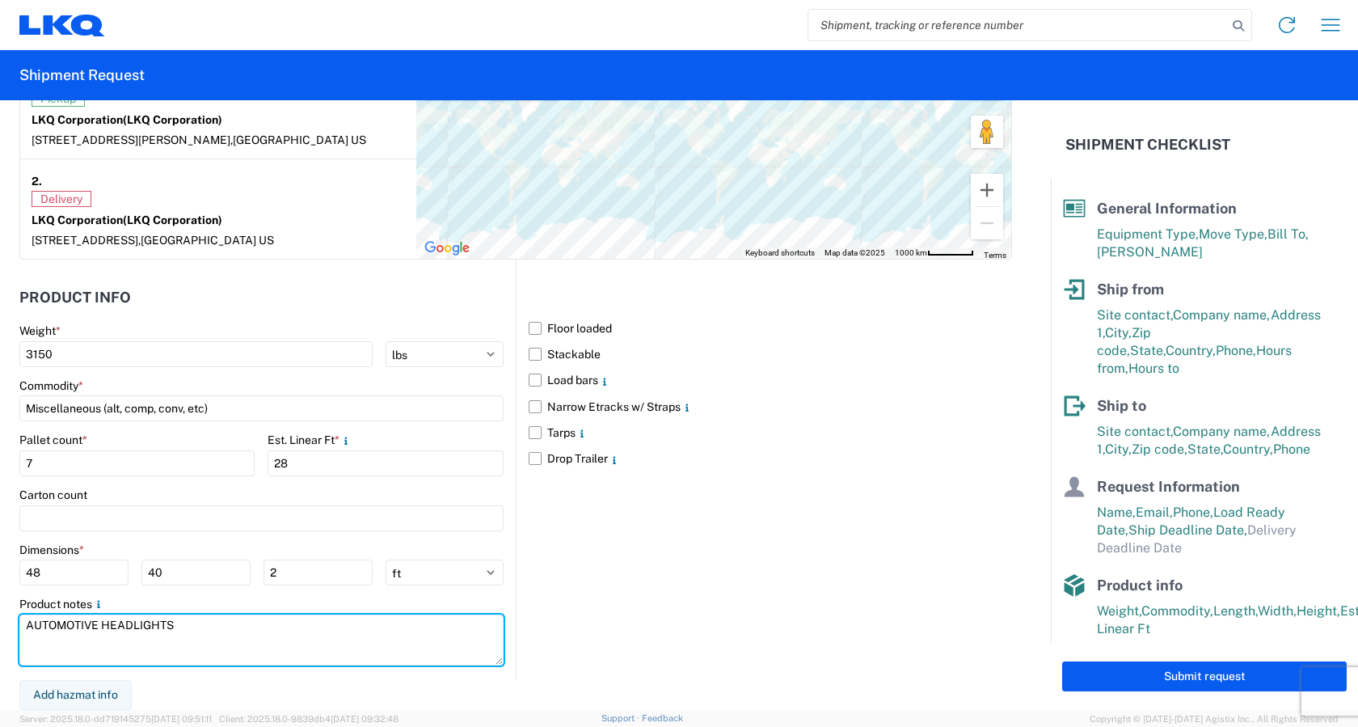
type textarea "AUTOMOTIVE HEADLIGHTS"
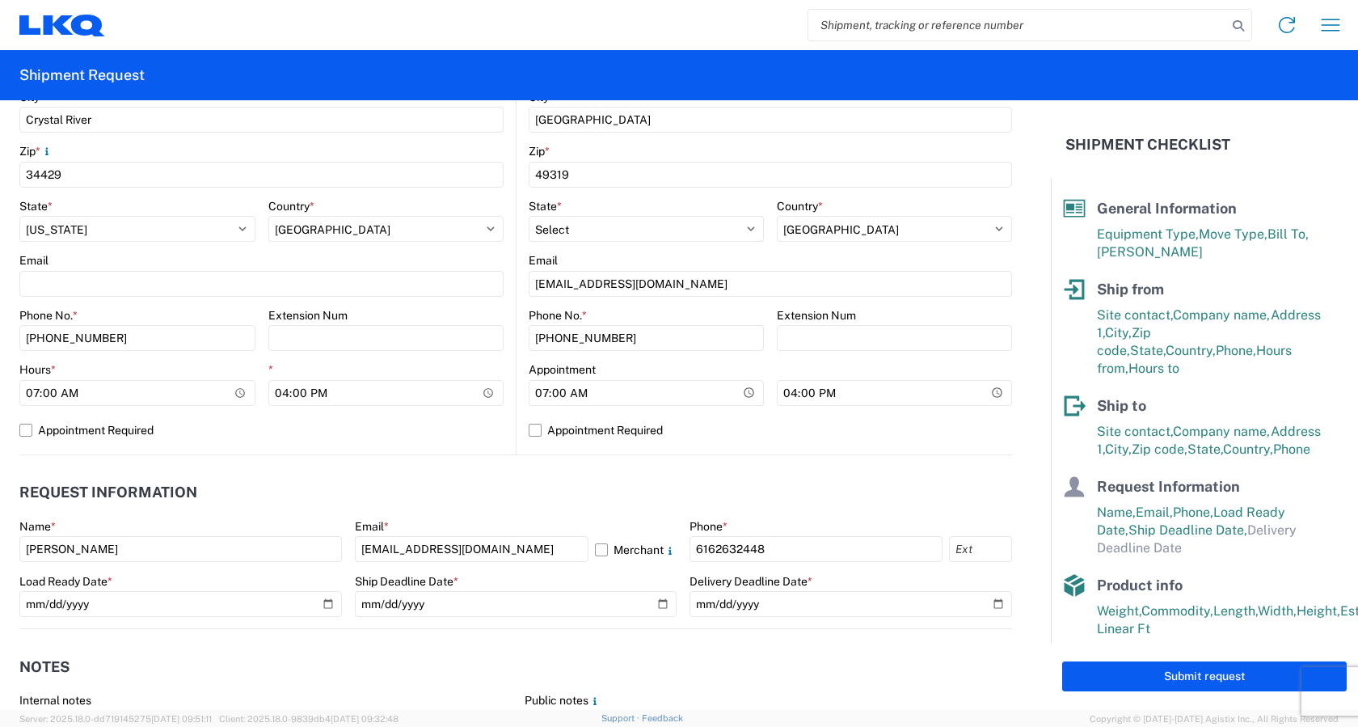
scroll to position [683, 0]
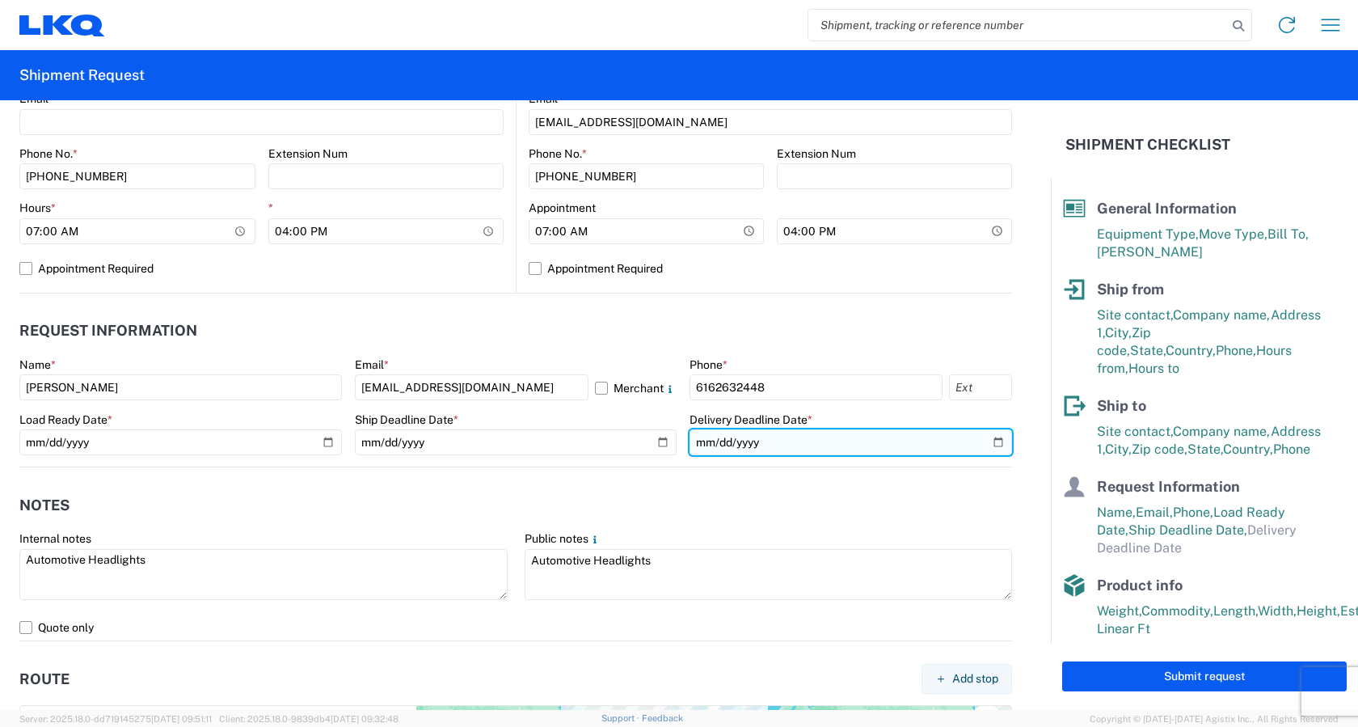
click at [985, 440] on input "date" at bounding box center [850, 442] width 322 height 26
type input "[DATE]"
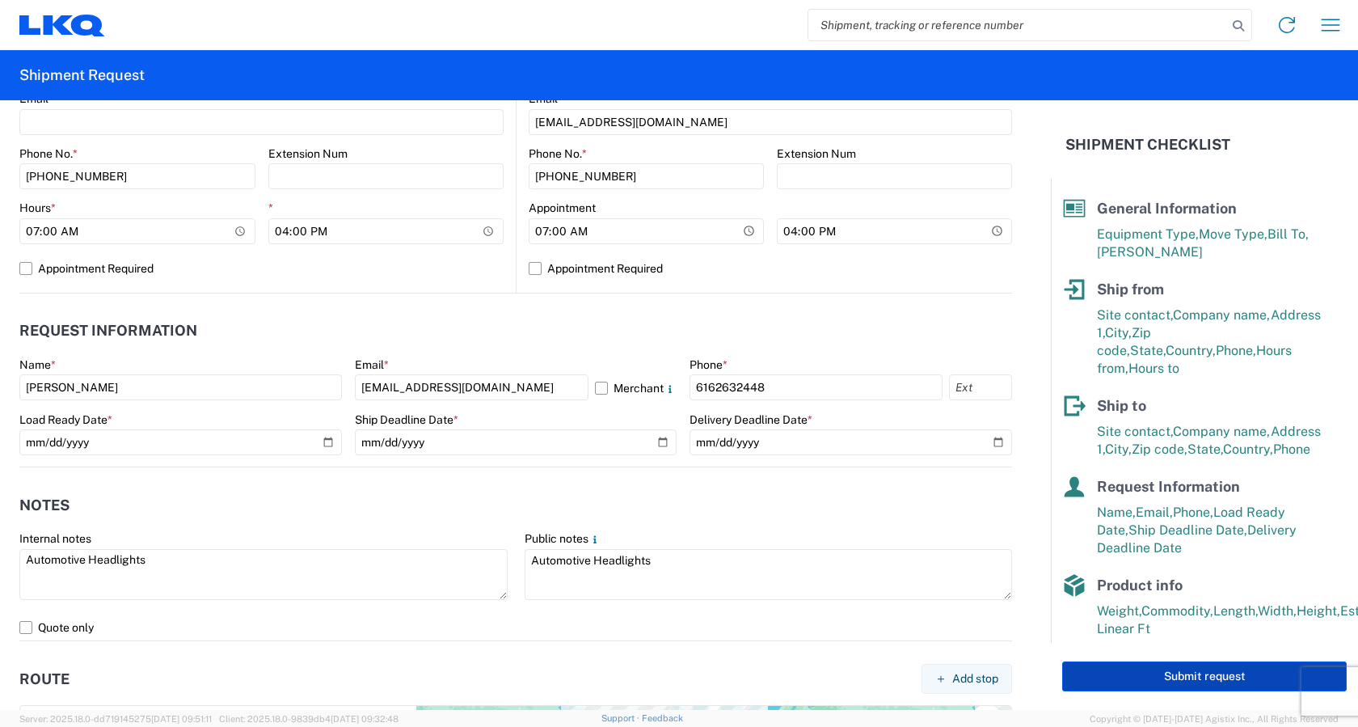
click at [1177, 679] on button "Submit request" at bounding box center [1204, 676] width 284 height 30
select select "US"
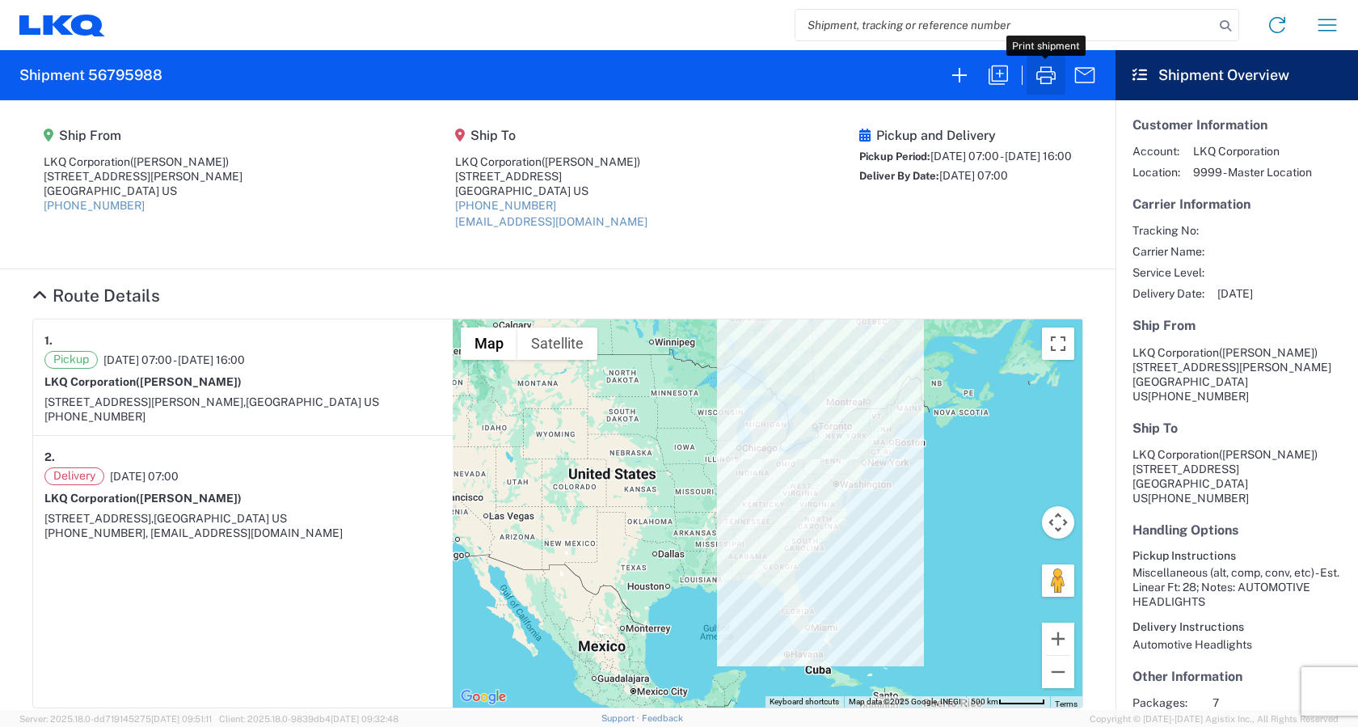
click at [1048, 75] on icon "button" at bounding box center [1046, 75] width 26 height 26
